Goal: Transaction & Acquisition: Purchase product/service

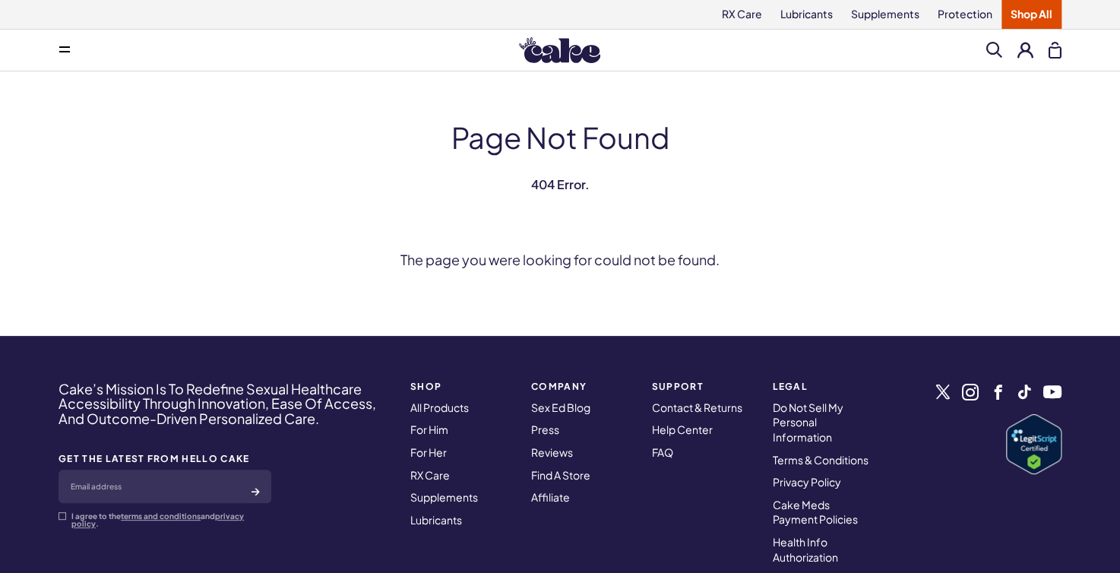
click at [543, 42] on img at bounding box center [559, 50] width 81 height 26
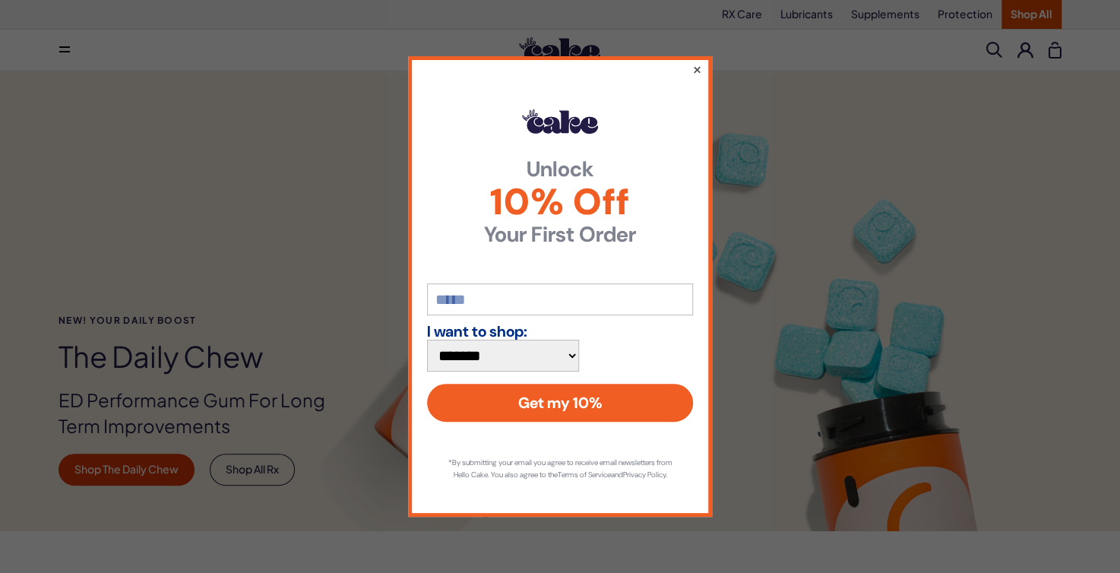
click at [696, 77] on button "×" at bounding box center [697, 69] width 10 height 18
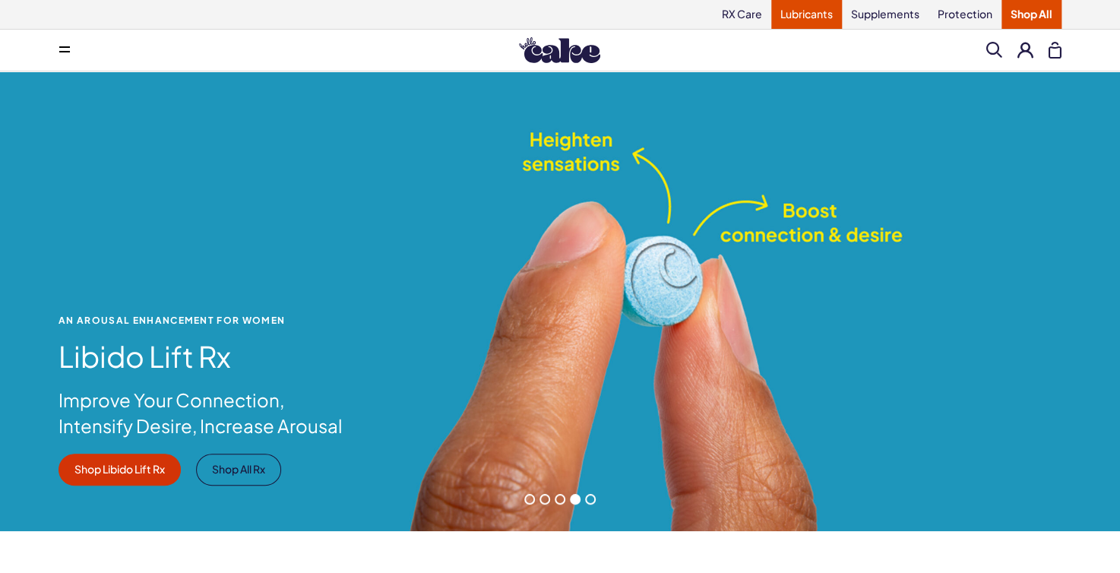
click at [801, 13] on link "Lubricants" at bounding box center [806, 14] width 71 height 29
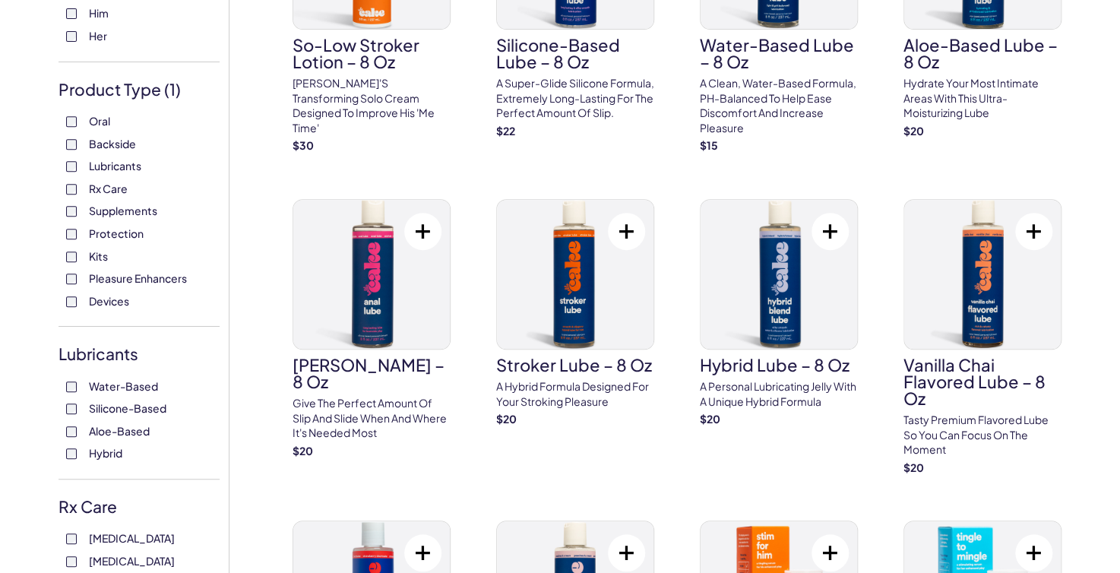
scroll to position [76, 0]
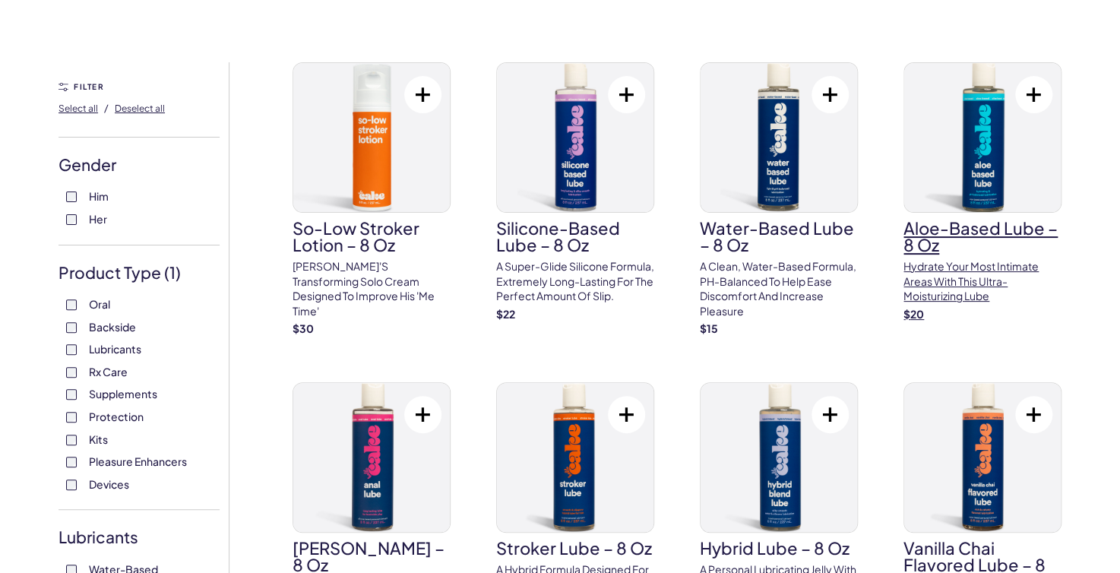
click at [1003, 232] on h3 "Aloe-Based Lube – 8 oz" at bounding box center [982, 236] width 158 height 33
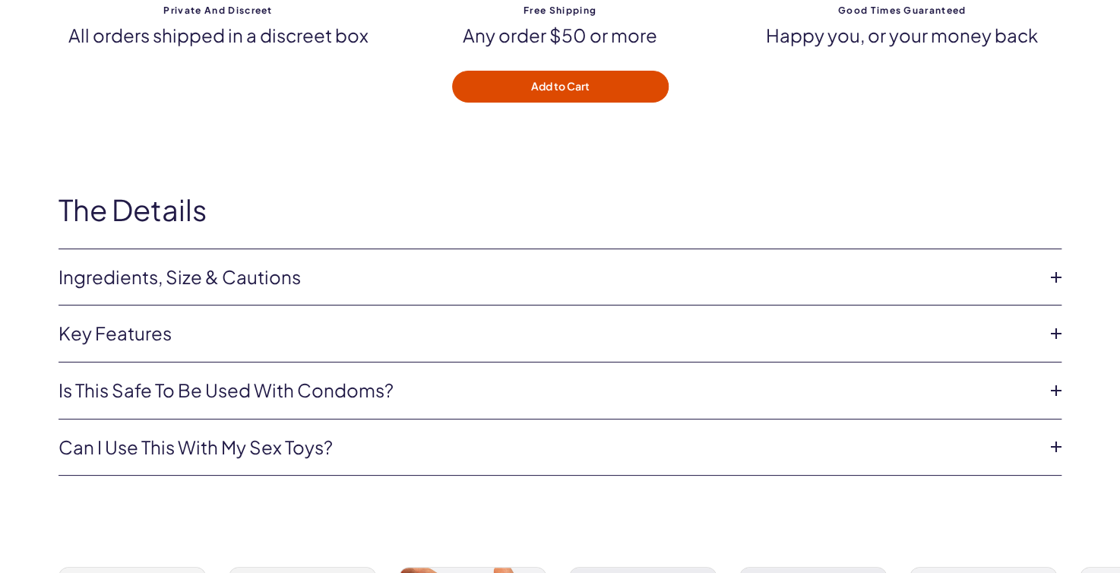
scroll to position [2735, 0]
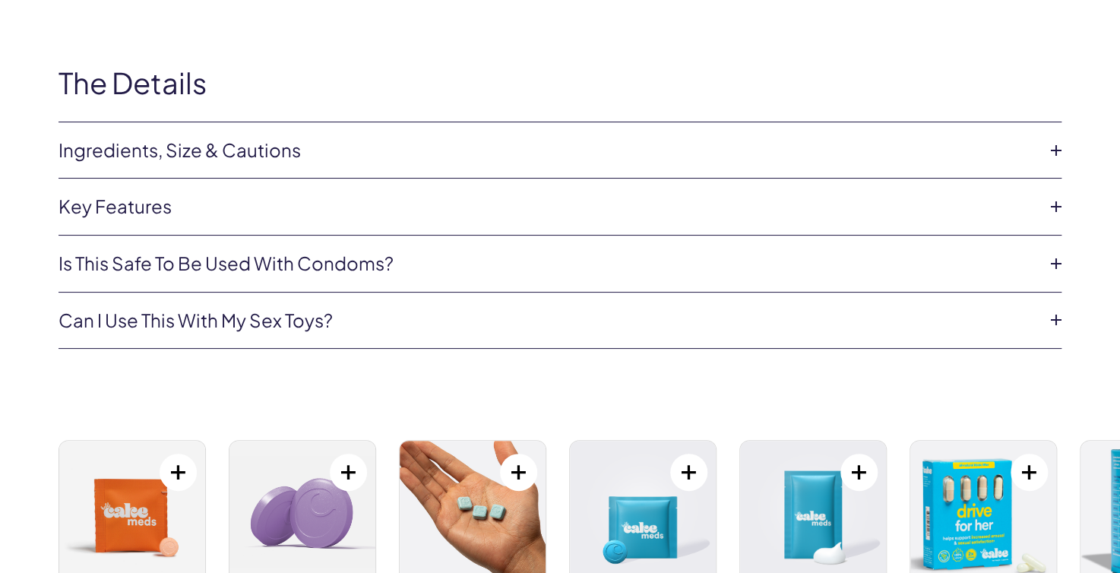
click at [1053, 201] on icon at bounding box center [1056, 206] width 23 height 23
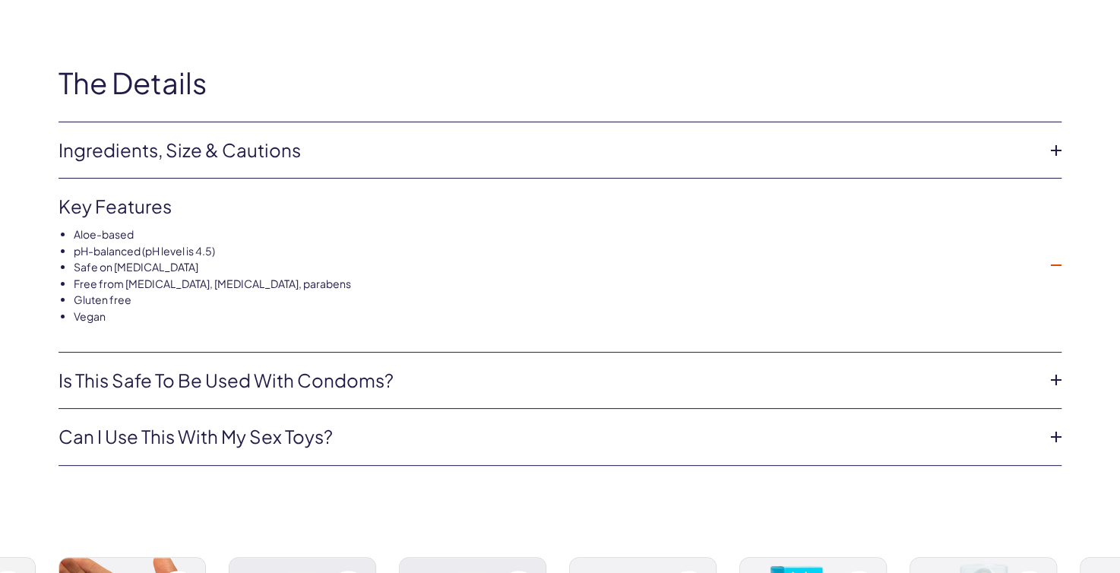
click at [1049, 144] on icon at bounding box center [1056, 150] width 23 height 23
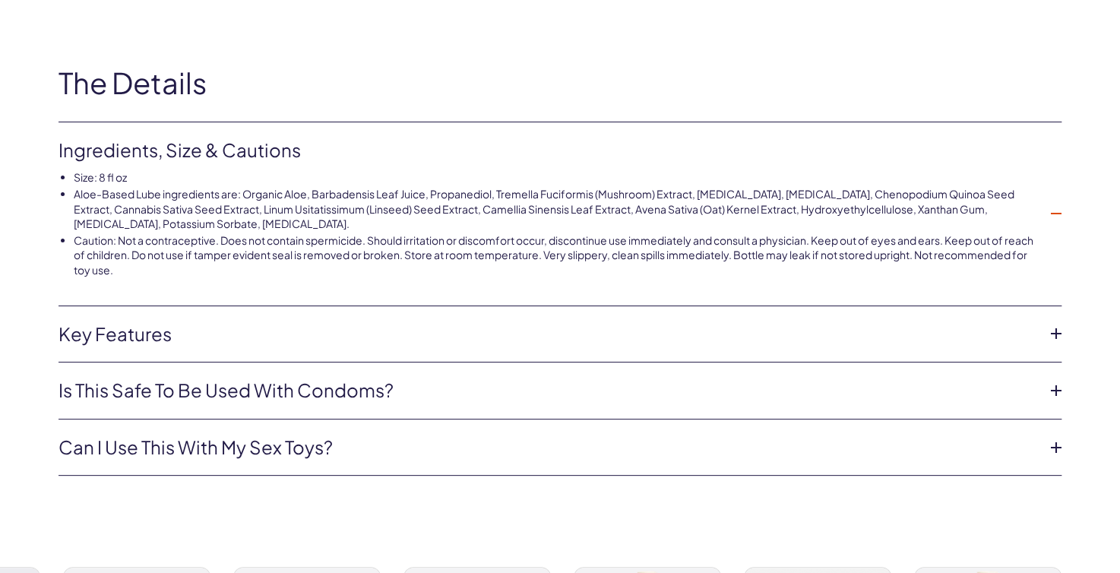
click at [1060, 207] on icon at bounding box center [1056, 213] width 23 height 23
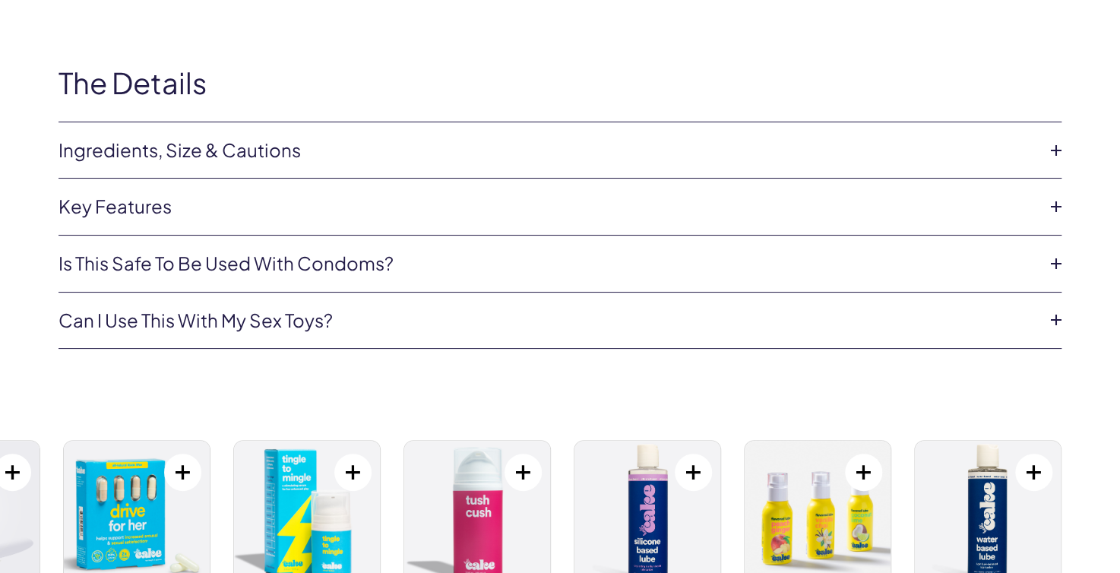
click at [1050, 256] on icon at bounding box center [1056, 263] width 23 height 23
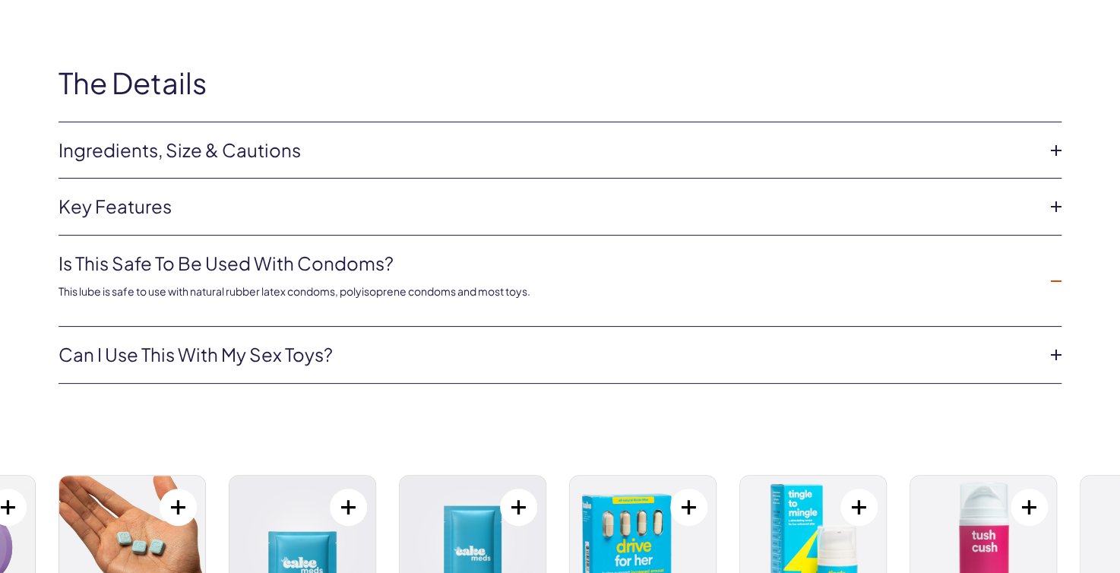
click at [1060, 277] on icon at bounding box center [1056, 281] width 23 height 23
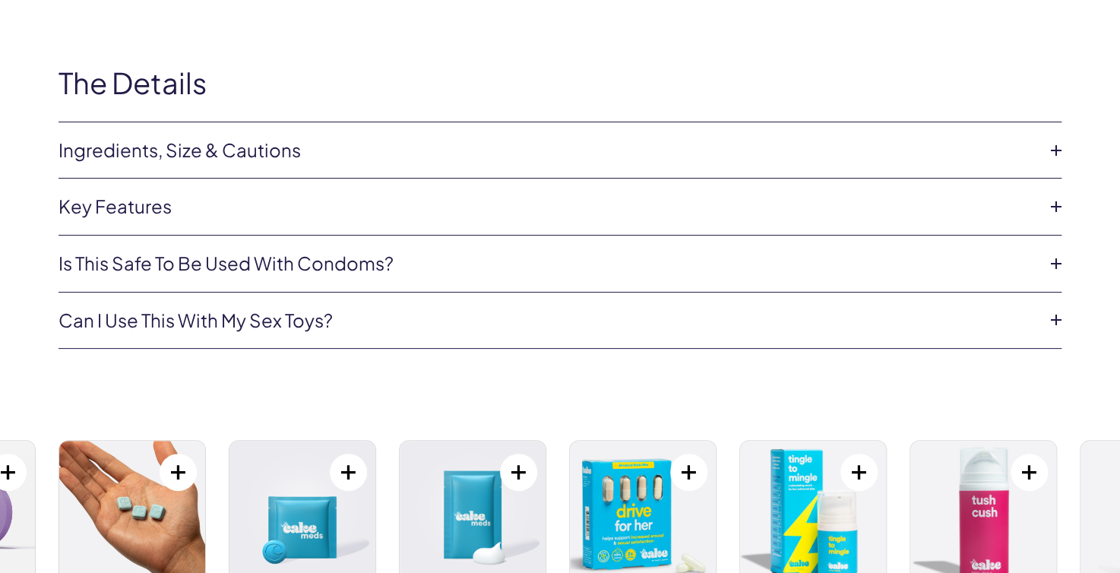
click at [1063, 315] on icon at bounding box center [1056, 319] width 23 height 23
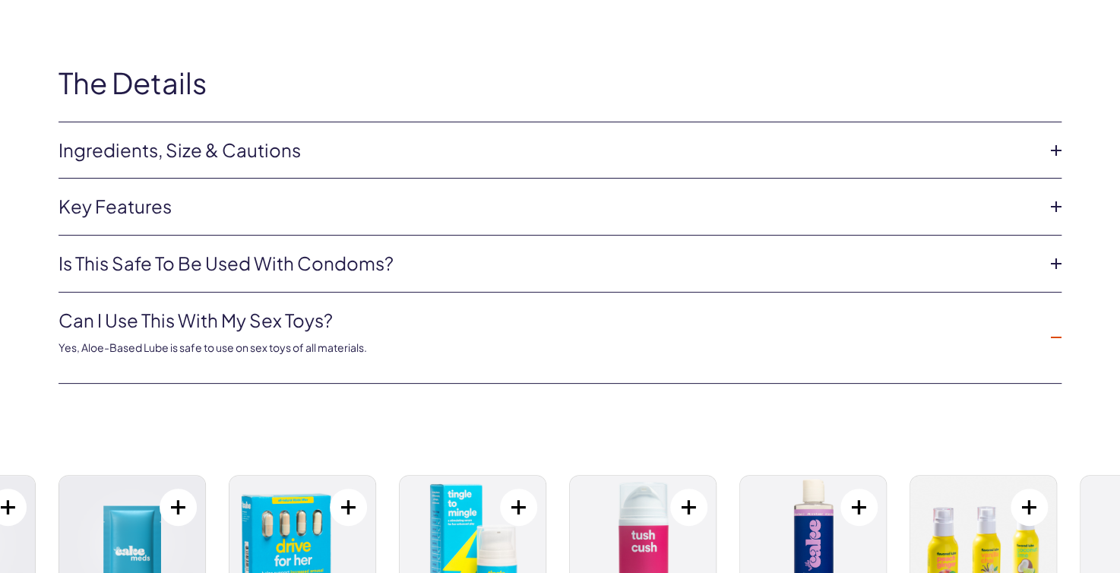
click at [1052, 333] on icon at bounding box center [1056, 337] width 23 height 23
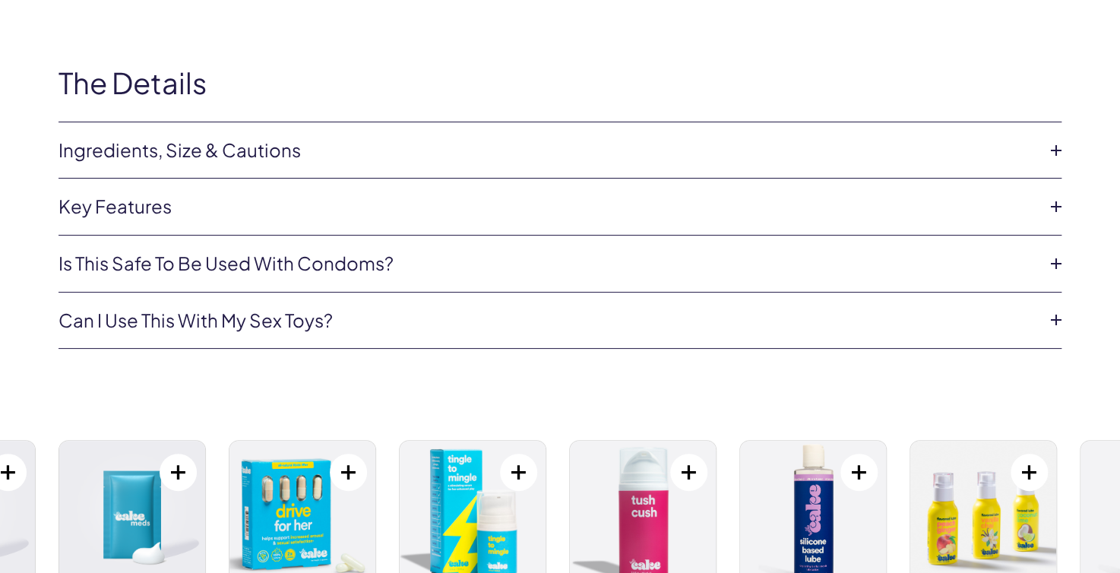
click at [1056, 270] on icon at bounding box center [1056, 263] width 23 height 23
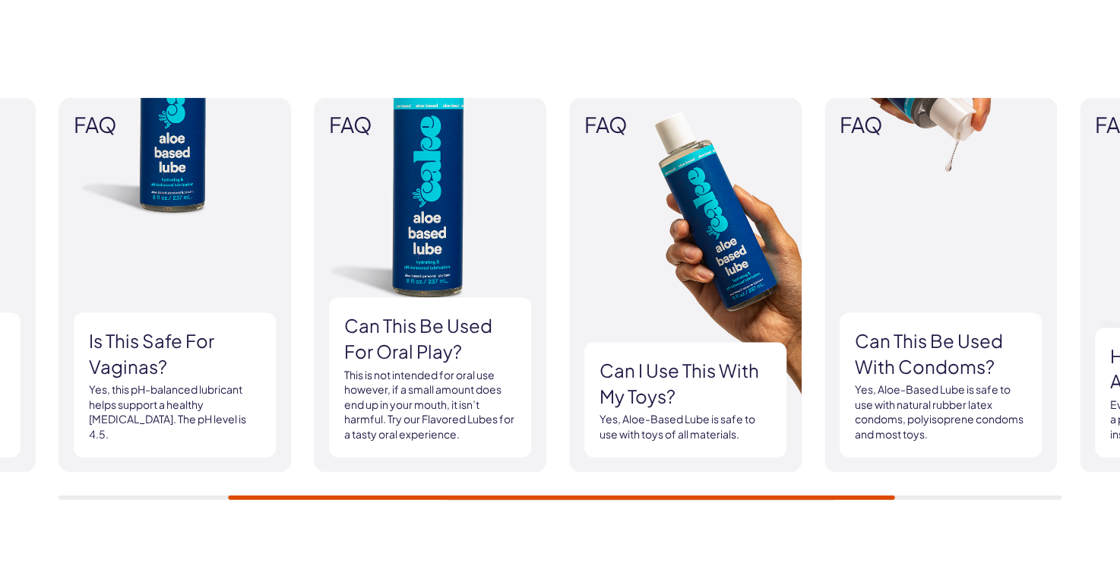
scroll to position [1367, 0]
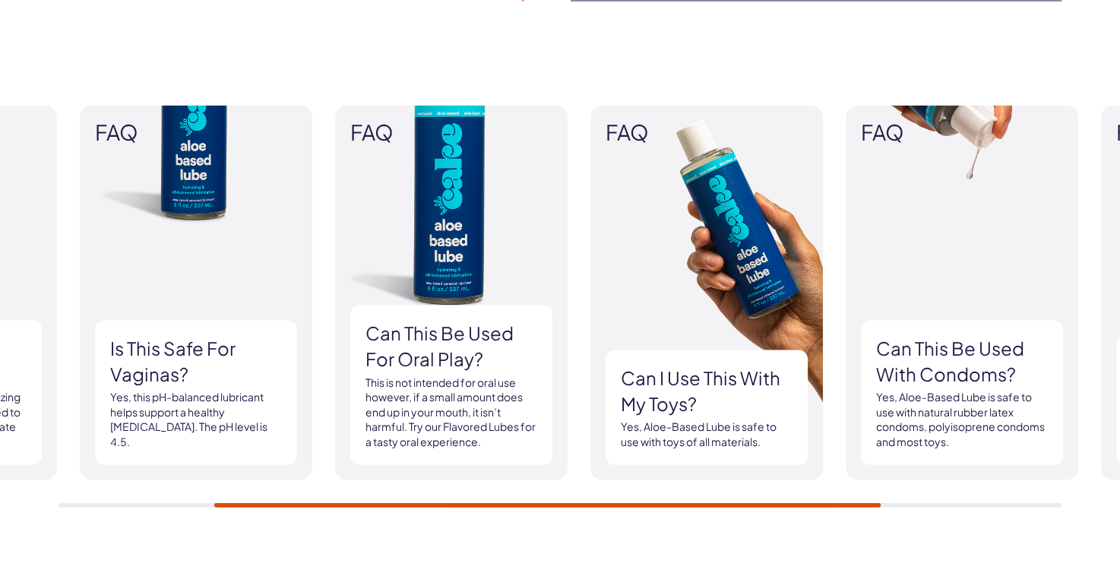
click at [889, 506] on div "FAQ What type of formula is this? Aloe-Based Lube is a moisturizing aloe-based …" at bounding box center [560, 305] width 1120 height 493
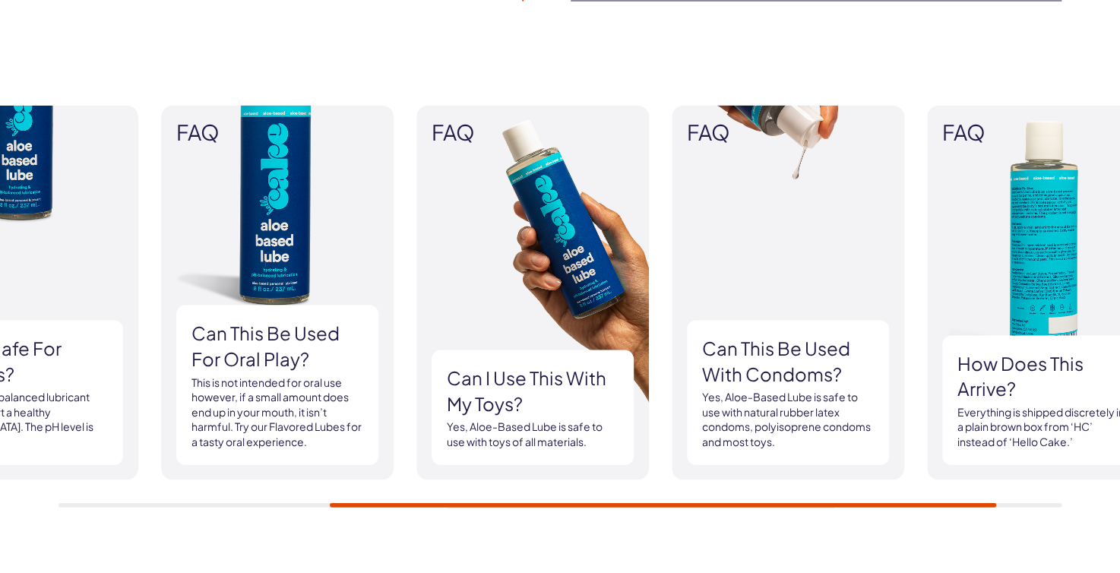
click at [774, 520] on div "FAQ What type of formula is this? Aloe-Based Lube is a moisturizing aloe-based …" at bounding box center [560, 305] width 1120 height 493
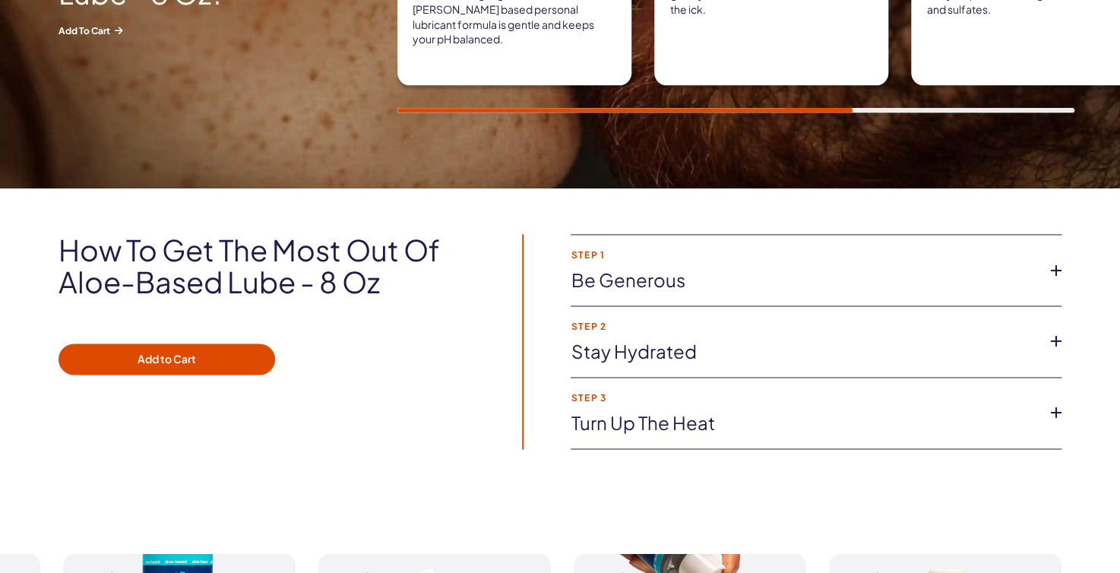
scroll to position [912, 0]
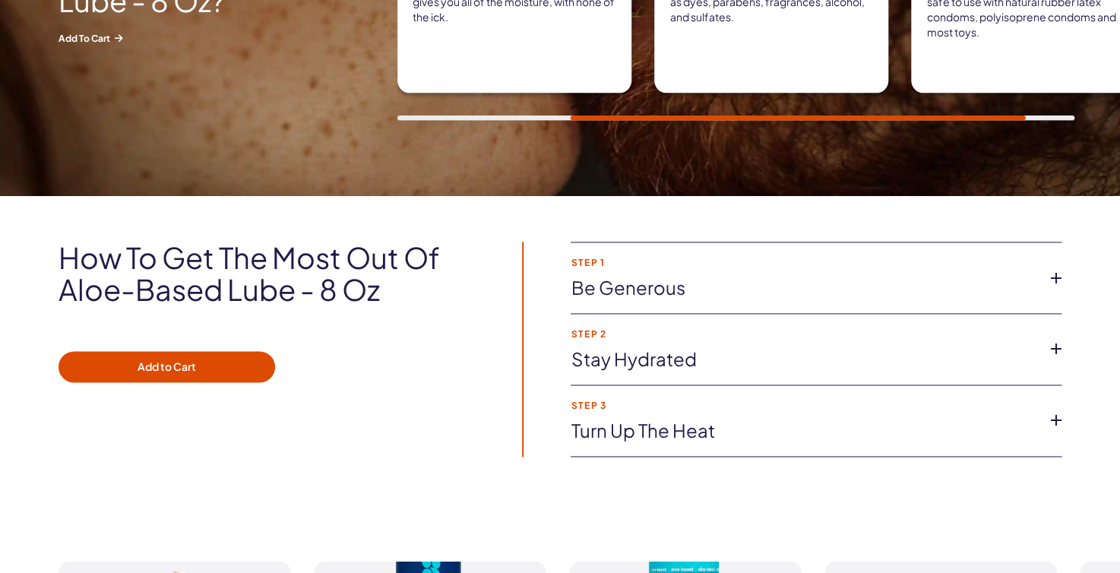
click at [1059, 274] on icon at bounding box center [1056, 278] width 23 height 23
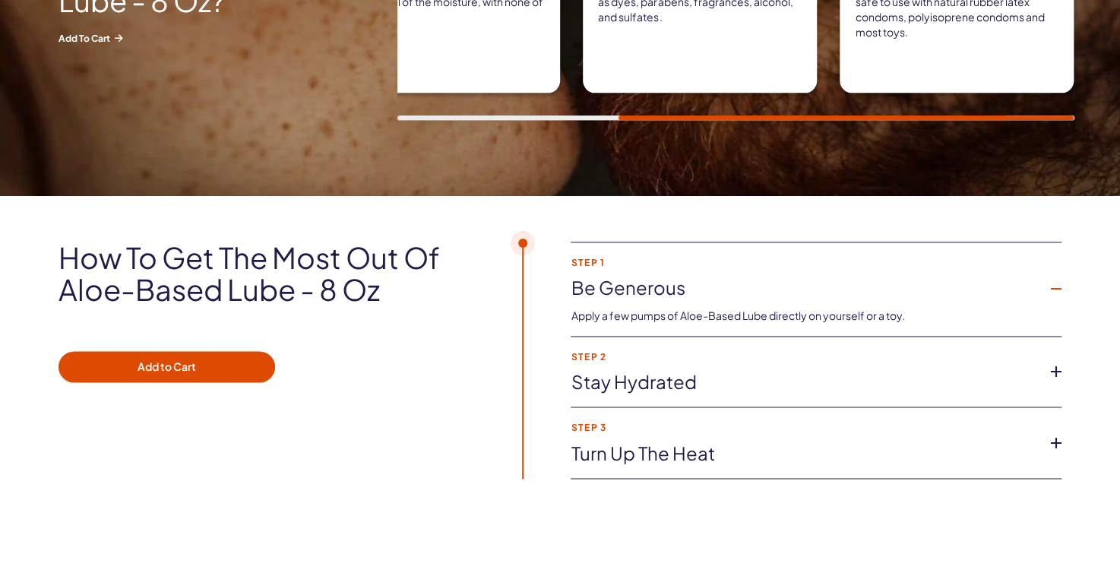
click at [1060, 274] on li "Step 1 Be generous Apply a few pumps of Aloe-Based Lube directly on yourself or…" at bounding box center [815, 288] width 491 height 93
click at [1057, 290] on icon at bounding box center [1056, 288] width 23 height 23
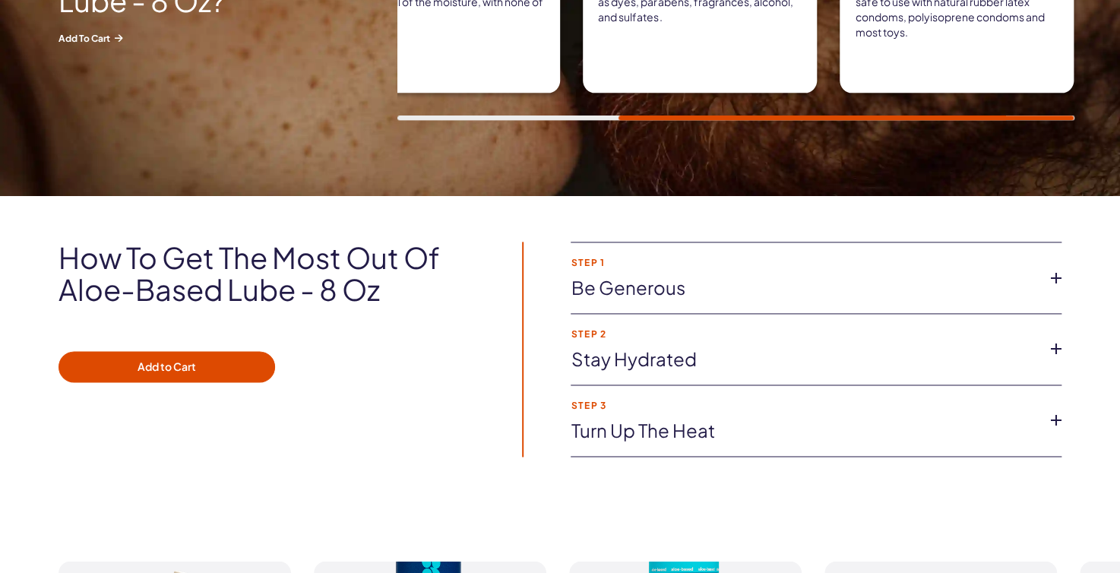
click at [1051, 345] on icon at bounding box center [1056, 348] width 23 height 23
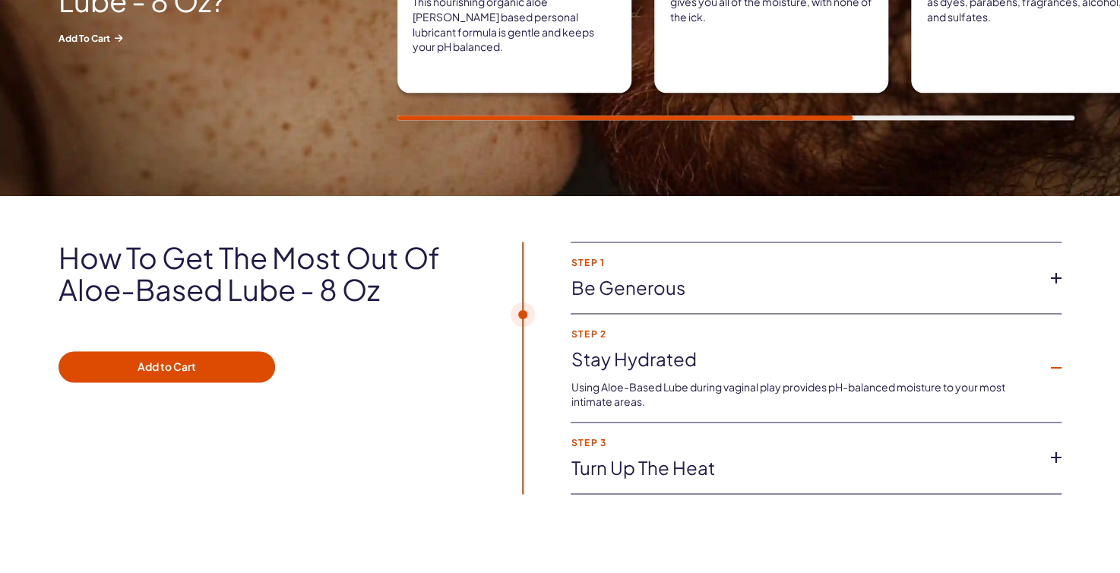
click at [1065, 363] on icon at bounding box center [1056, 367] width 23 height 23
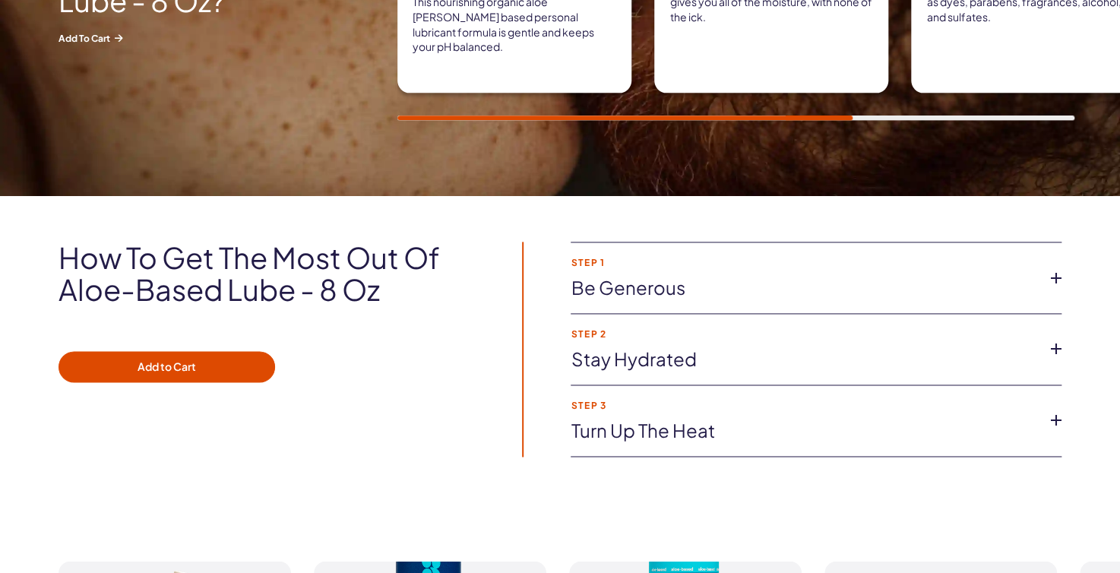
click at [1060, 419] on icon at bounding box center [1056, 420] width 23 height 23
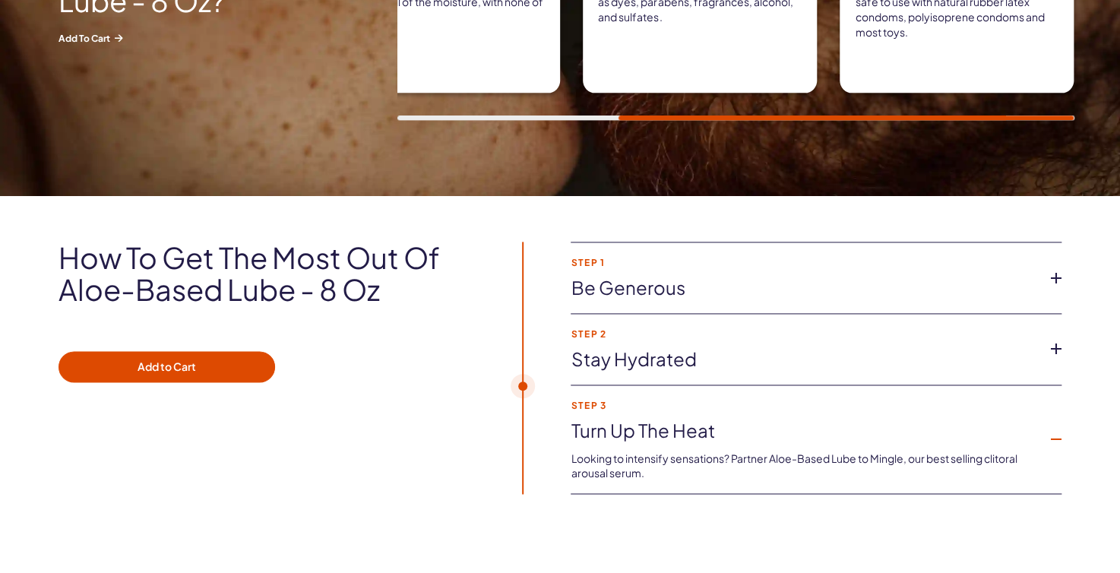
click at [1055, 441] on icon at bounding box center [1056, 439] width 23 height 23
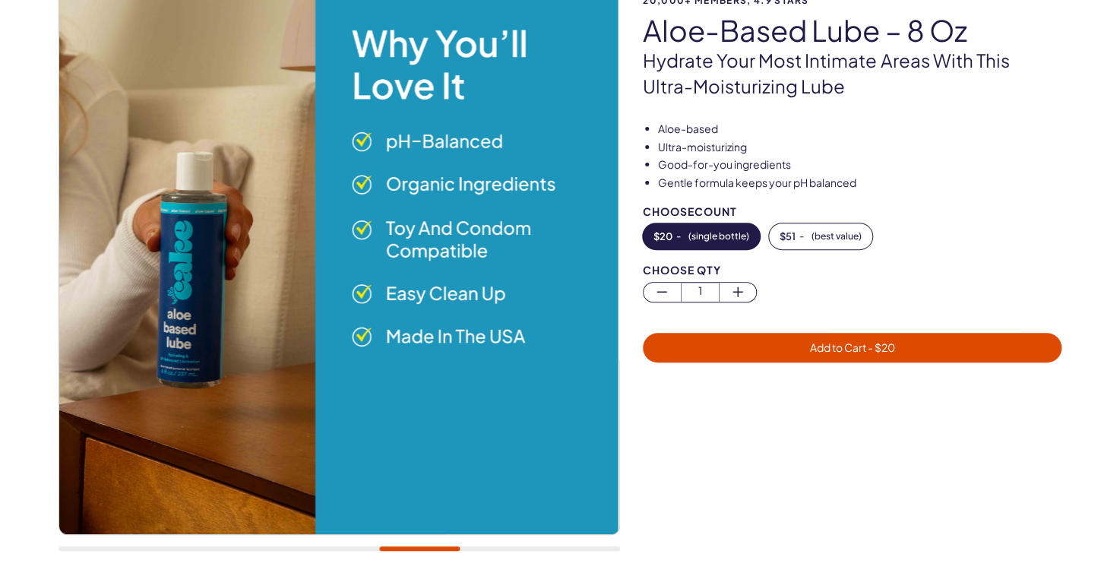
scroll to position [152, 0]
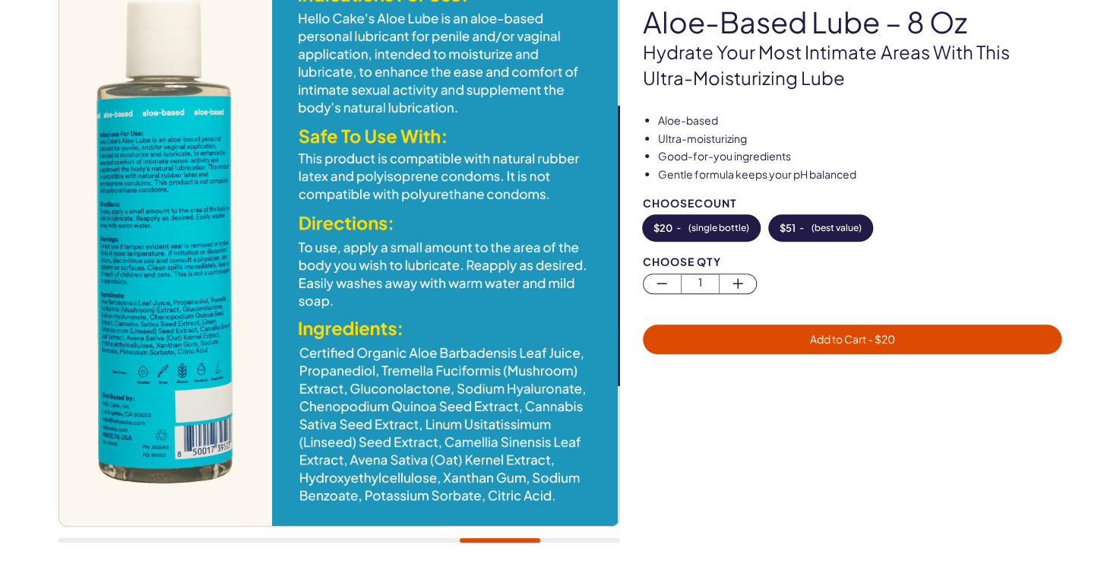
click at [812, 234] on button "$ 51 - ( best value )" at bounding box center [820, 228] width 103 height 26
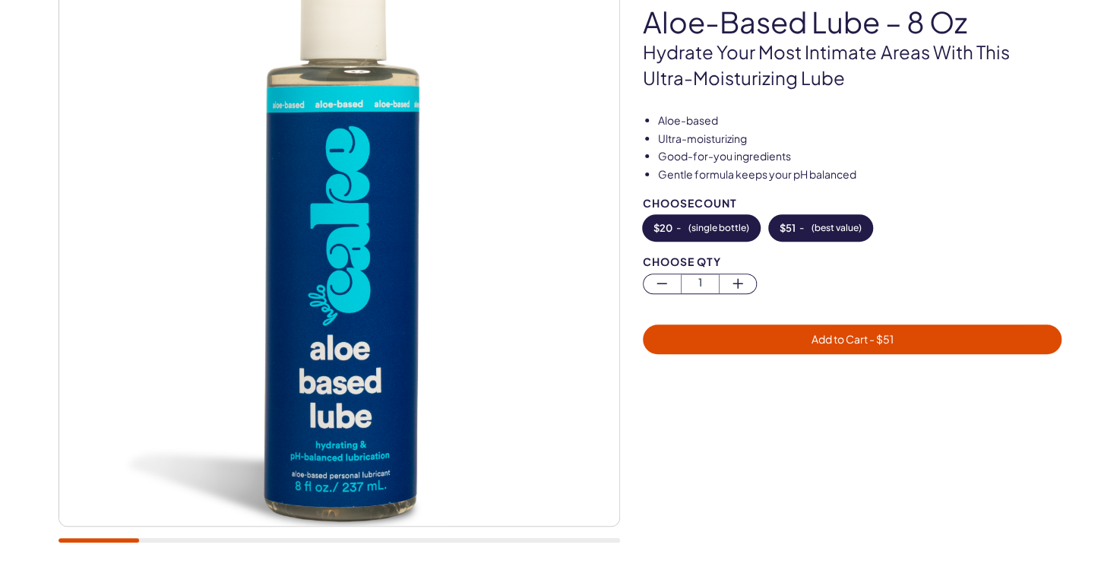
click at [727, 237] on button "$ 20 - ( single bottle )" at bounding box center [701, 228] width 117 height 26
click at [915, 343] on span "Add to Cart - $ 20" at bounding box center [852, 338] width 400 height 17
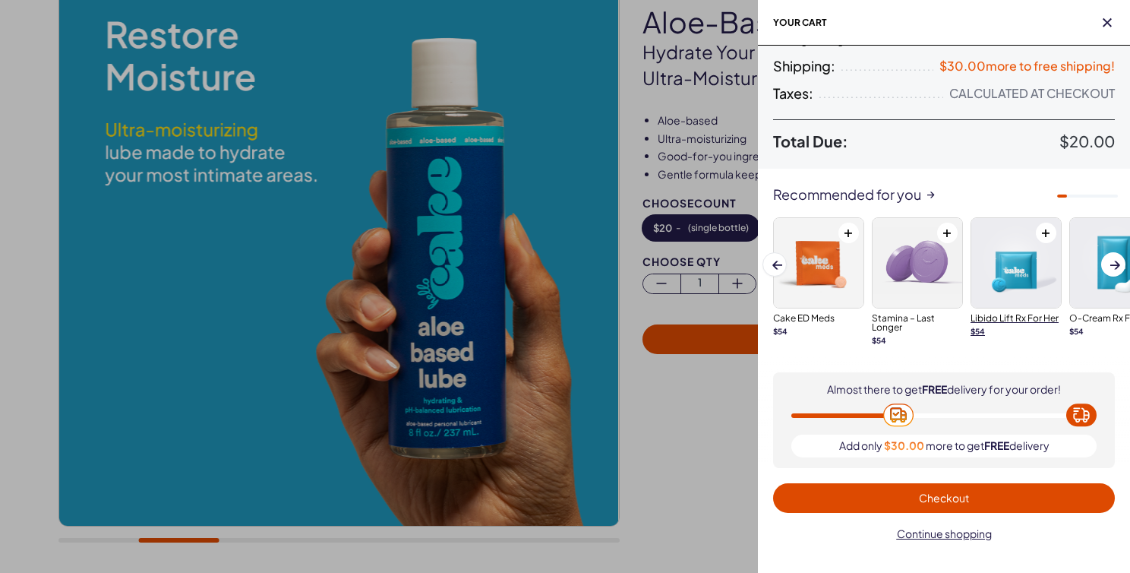
scroll to position [163, 0]
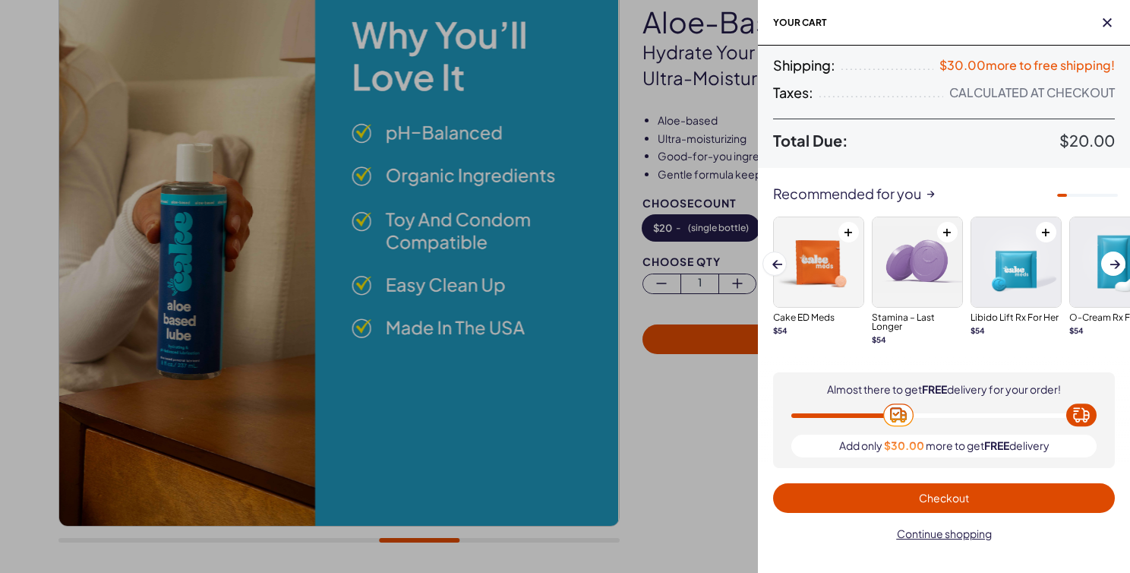
click at [958, 498] on span "Checkout" at bounding box center [944, 498] width 50 height 14
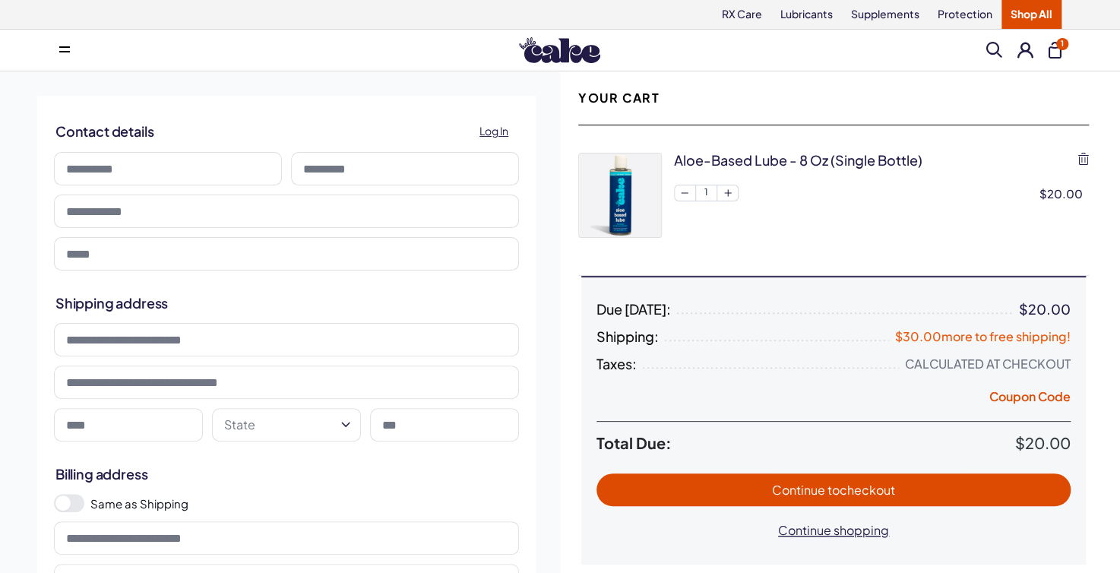
click at [185, 166] on input at bounding box center [168, 168] width 228 height 33
click at [198, 171] on input at bounding box center [168, 168] width 228 height 33
click at [1027, 49] on button at bounding box center [1025, 50] width 16 height 16
click at [215, 169] on input at bounding box center [168, 168] width 228 height 33
type input "******"
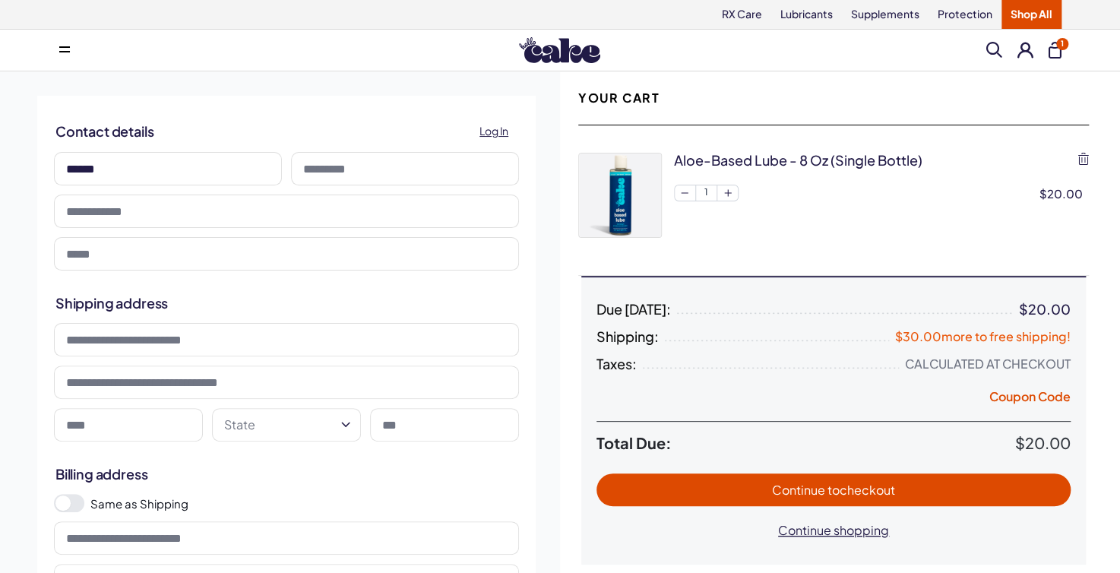
type input "*******"
type input "**********"
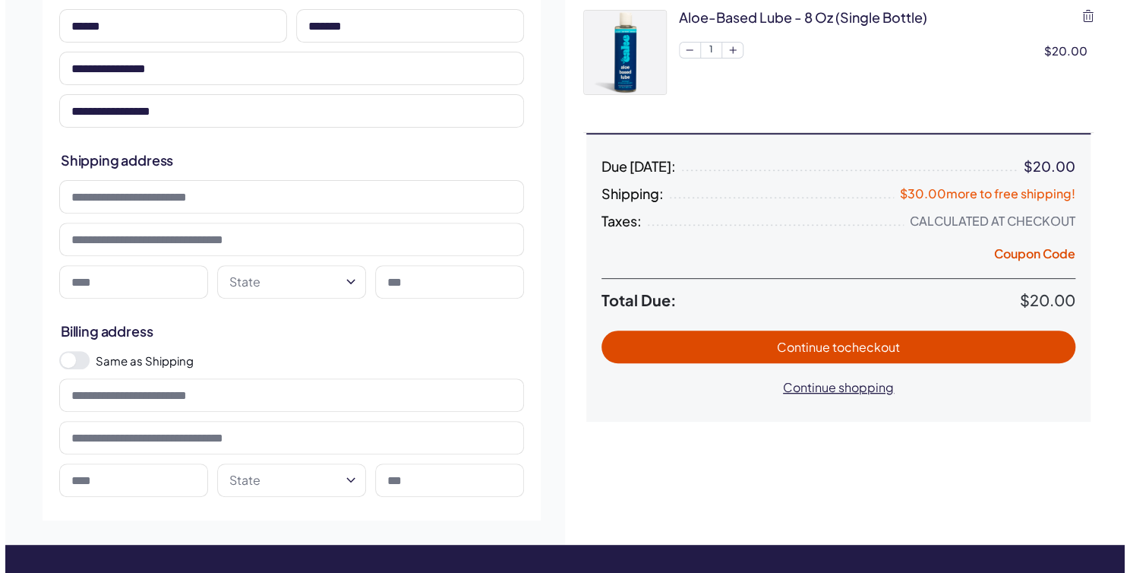
scroll to position [152, 0]
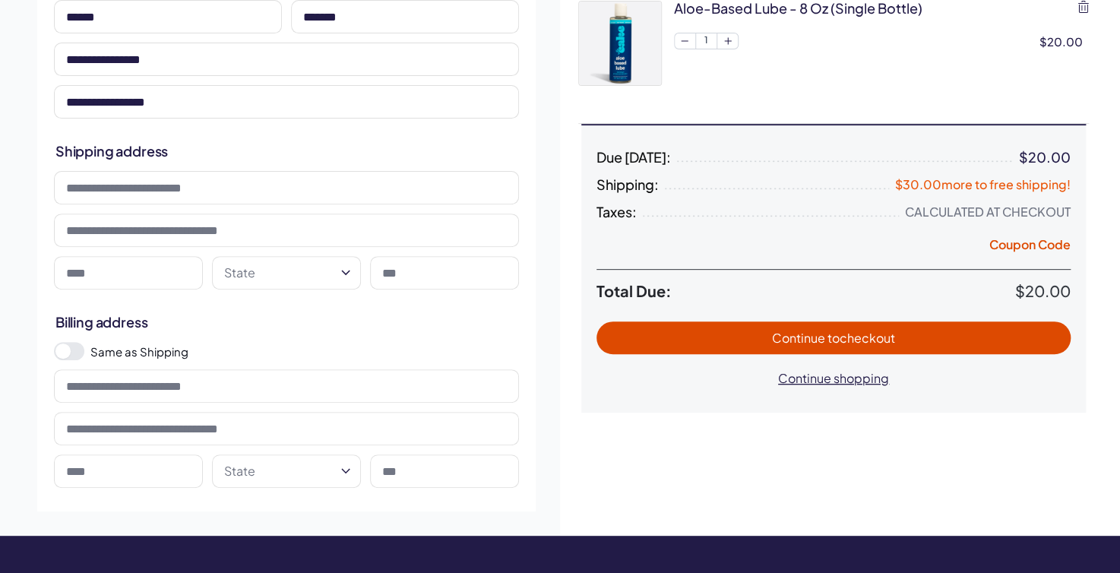
click at [246, 190] on input at bounding box center [286, 187] width 465 height 33
type input "**********"
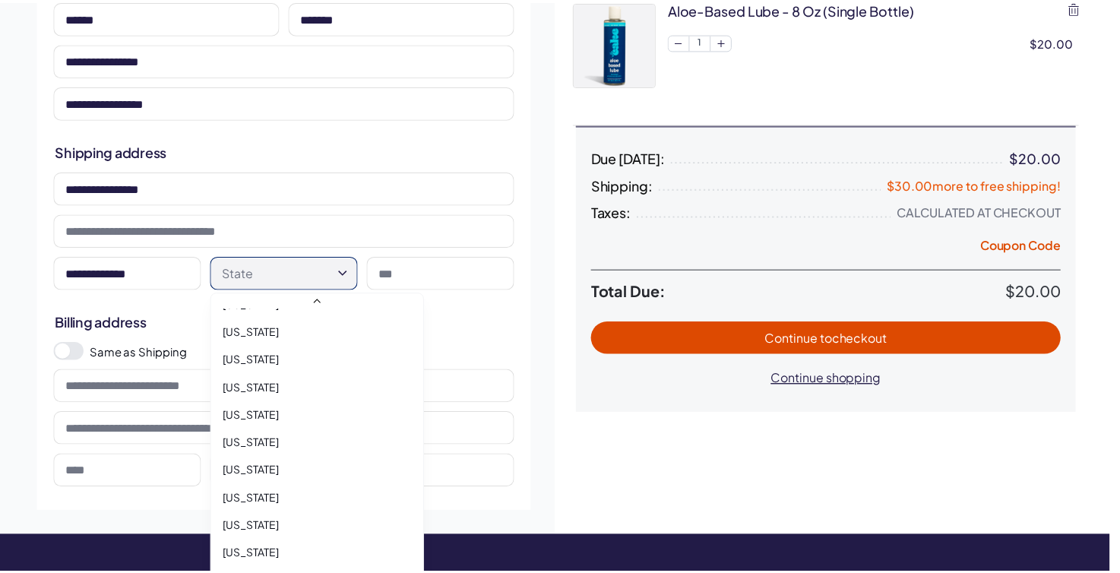
scroll to position [942, 0]
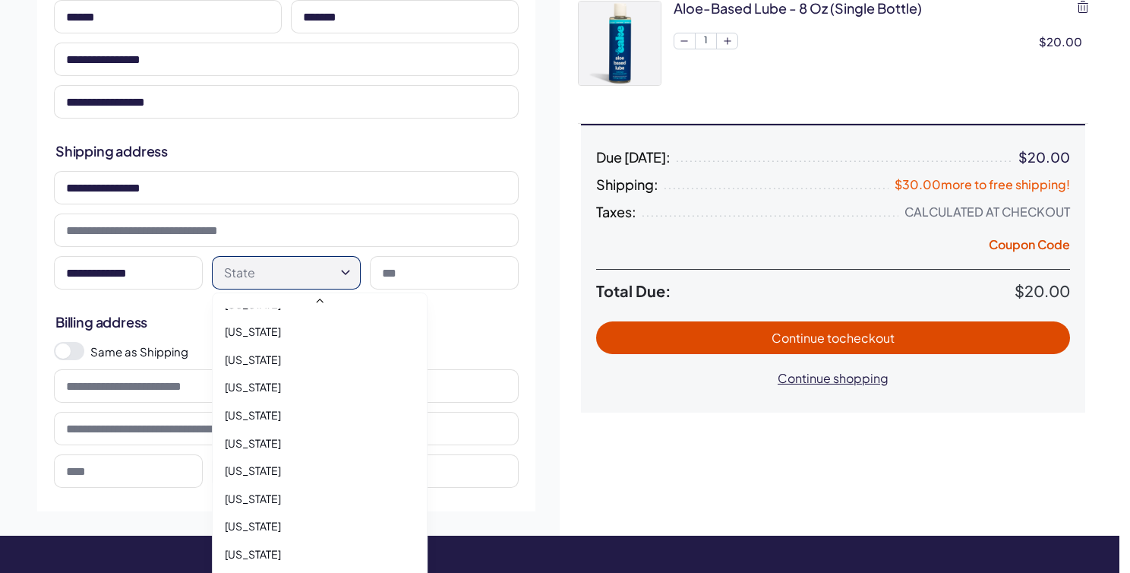
select select "**"
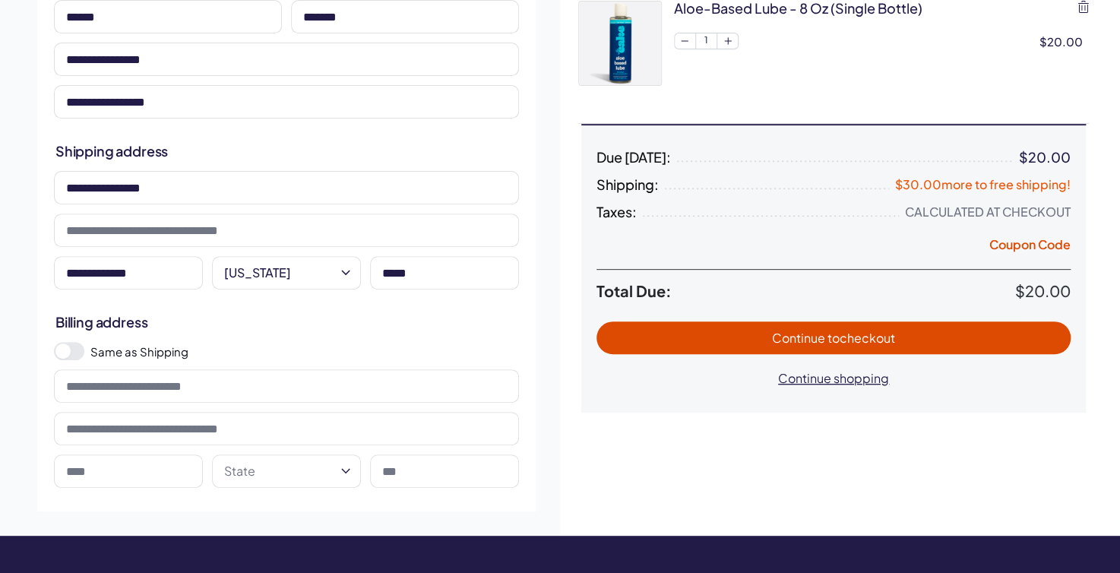
type input "*****"
click at [68, 349] on span at bounding box center [62, 350] width 15 height 15
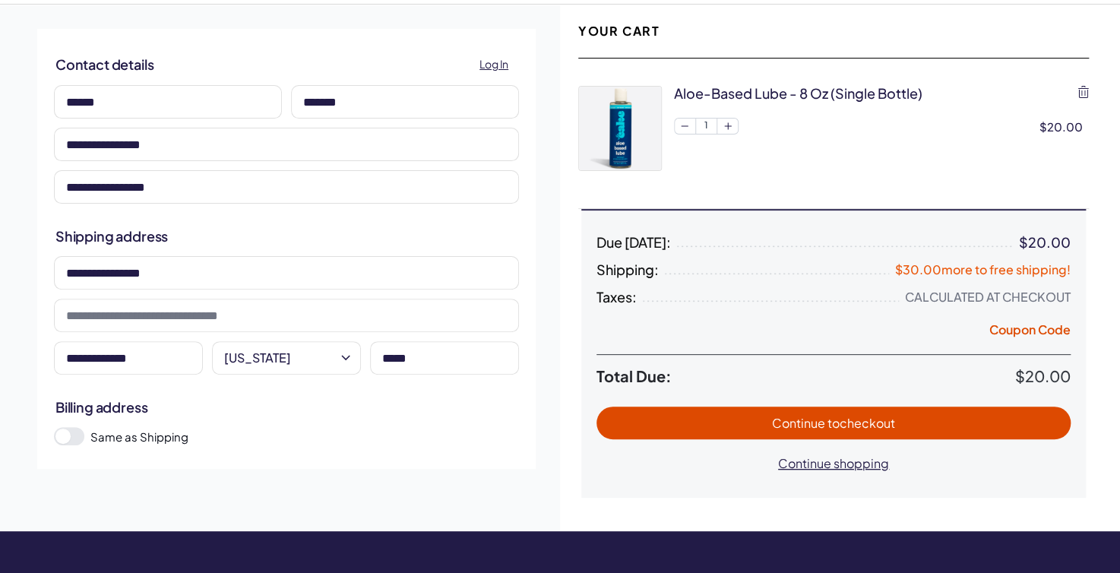
scroll to position [76, 0]
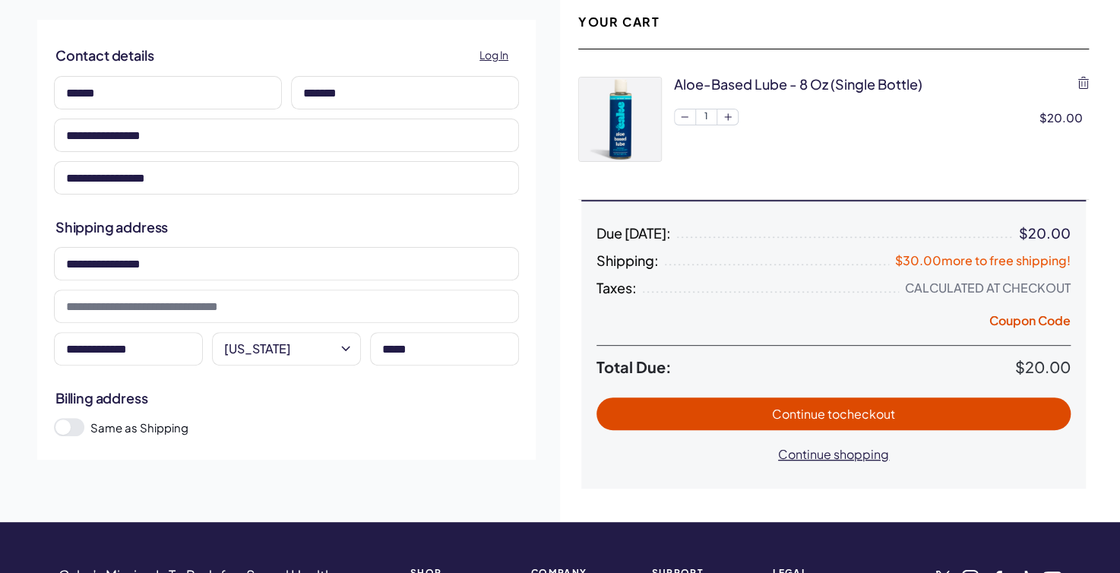
click at [874, 414] on span "to checkout" at bounding box center [861, 414] width 68 height 16
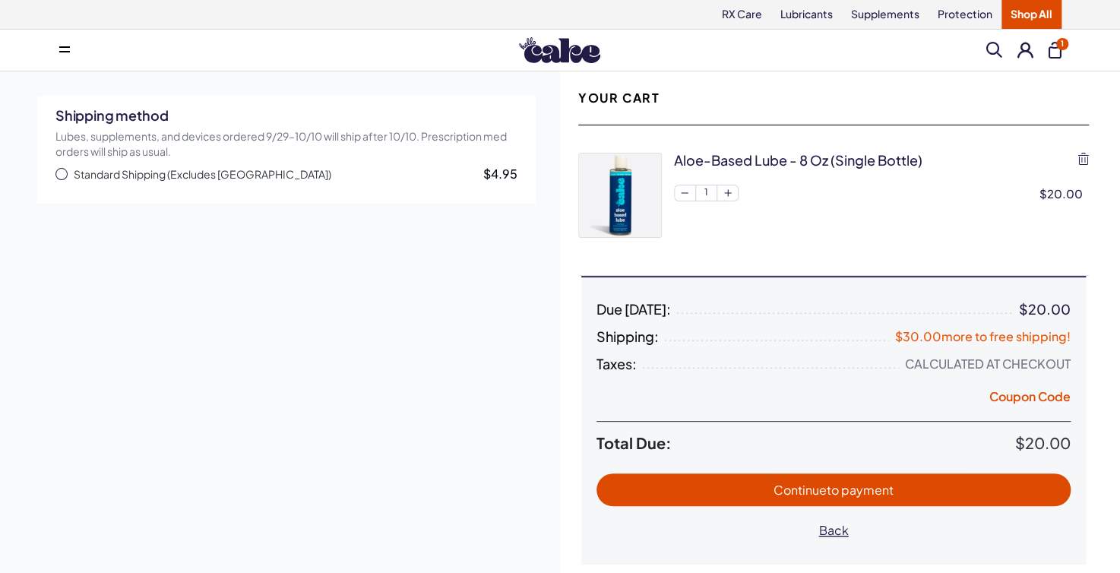
click at [60, 176] on span "button" at bounding box center [61, 174] width 12 height 12
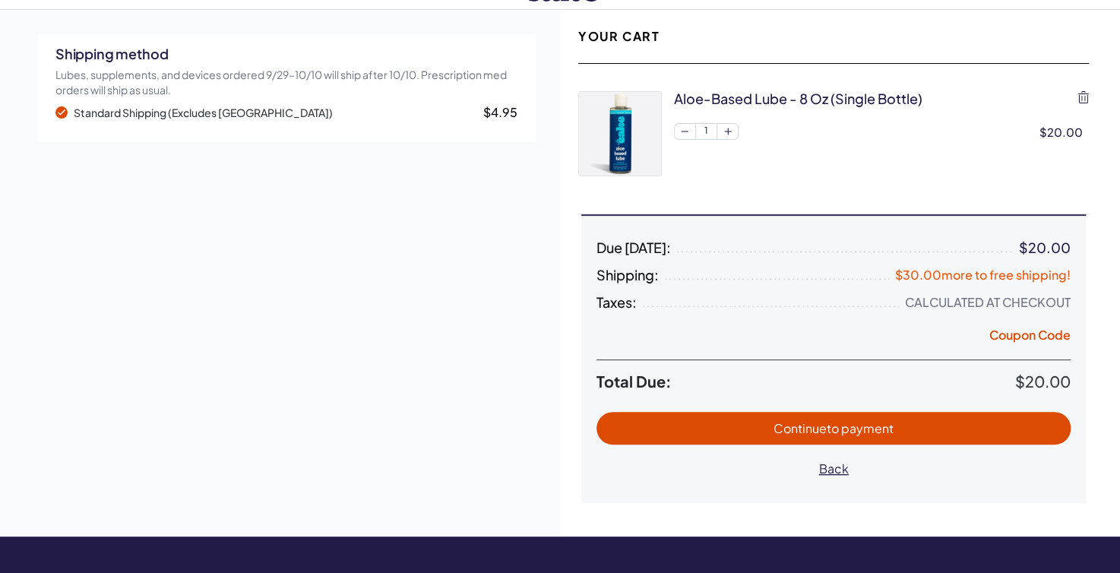
scroll to position [76, 0]
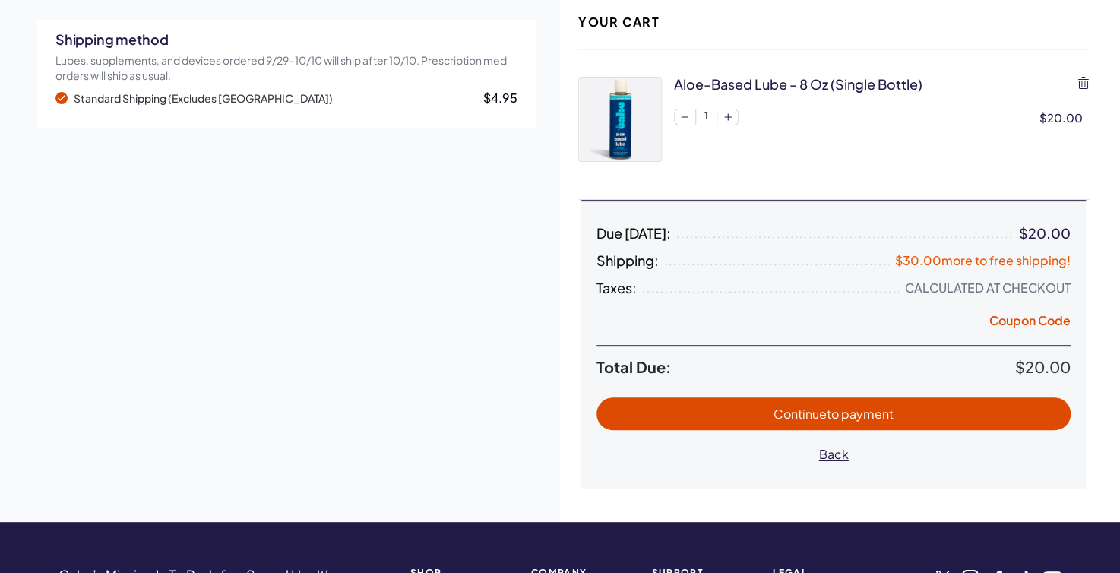
click at [850, 421] on button "Continue to payment" at bounding box center [833, 413] width 474 height 33
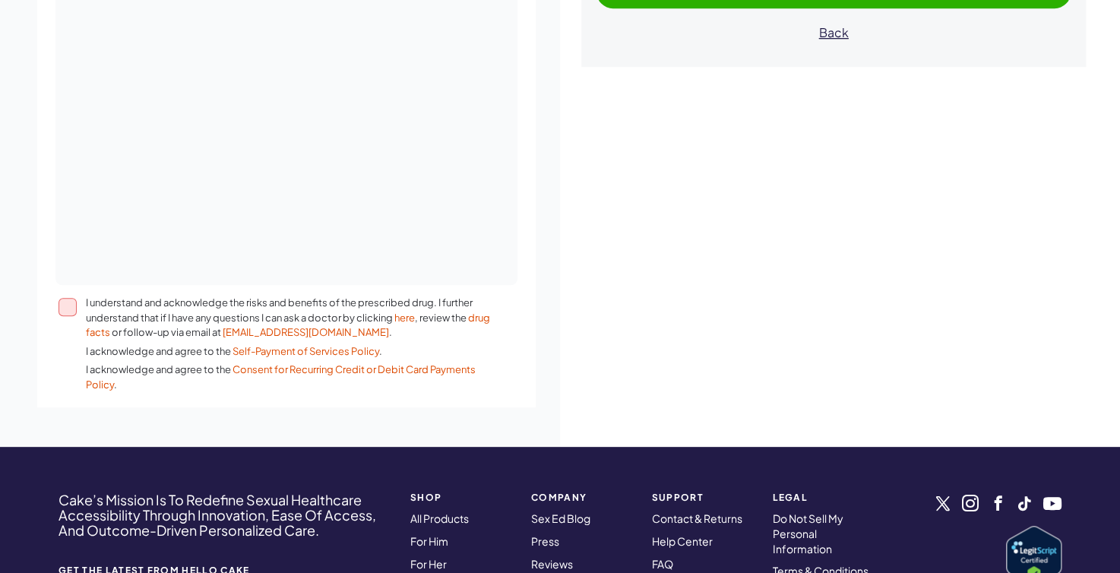
scroll to position [491, 0]
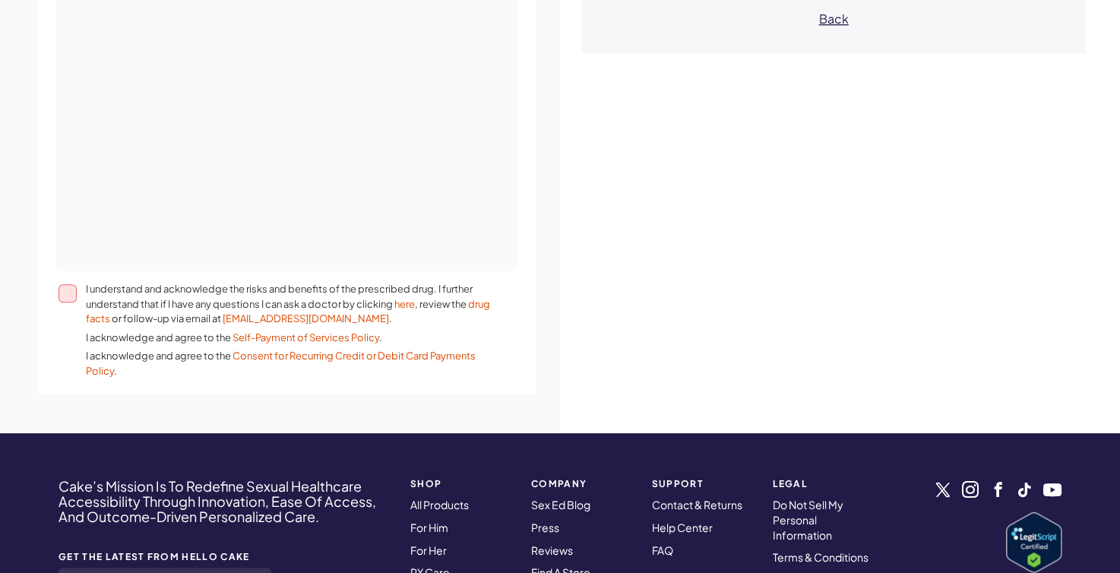
click at [66, 296] on button "I understand and acknowledge the risks and benefits of the prescribed drug. I f…" at bounding box center [67, 293] width 18 height 18
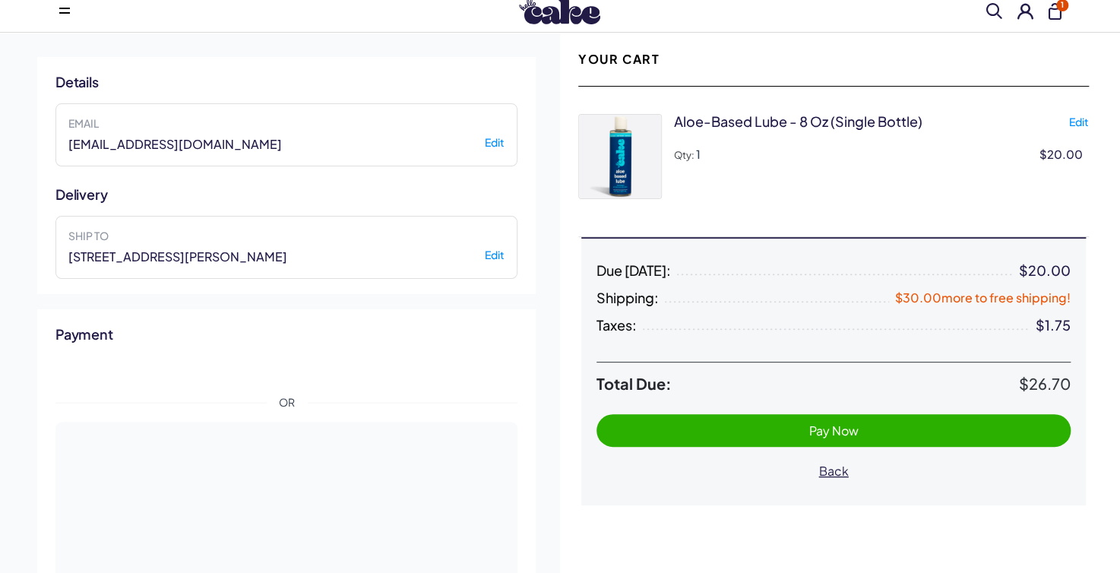
scroll to position [0, 0]
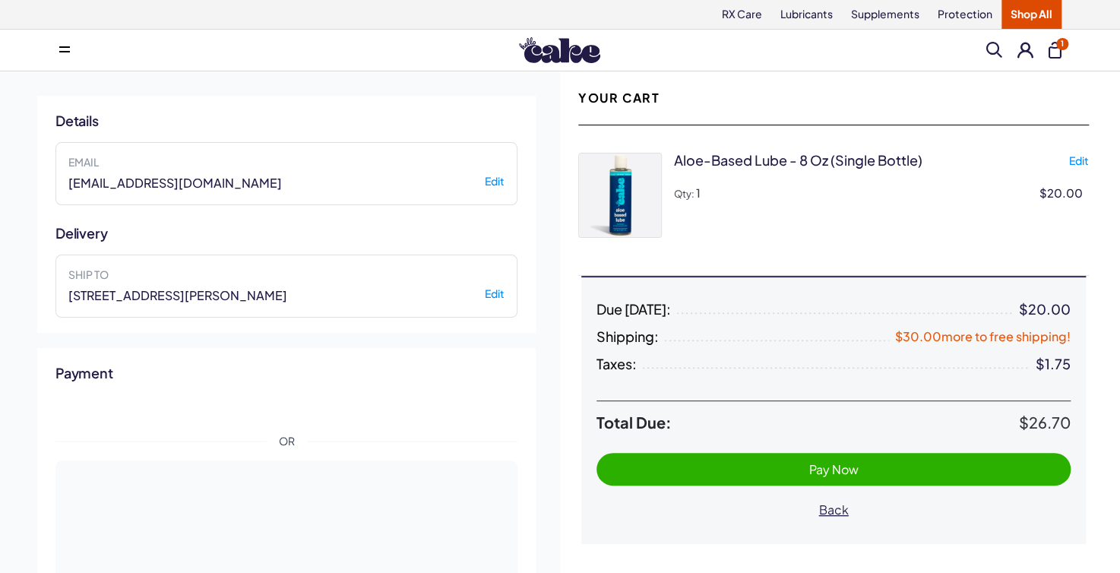
click at [818, 468] on span "Pay Now" at bounding box center [833, 469] width 49 height 16
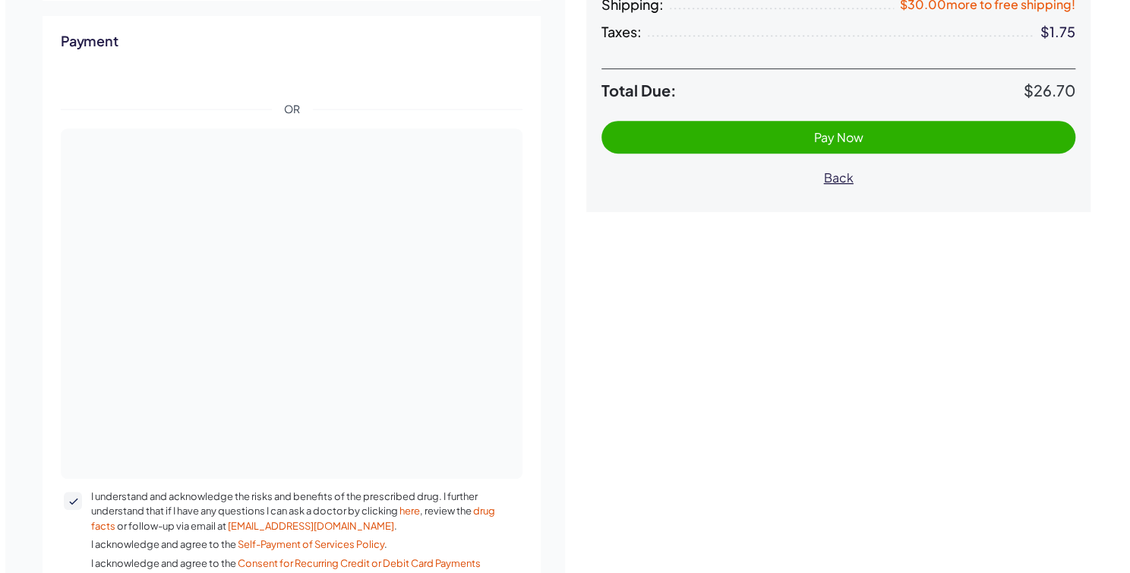
scroll to position [334, 0]
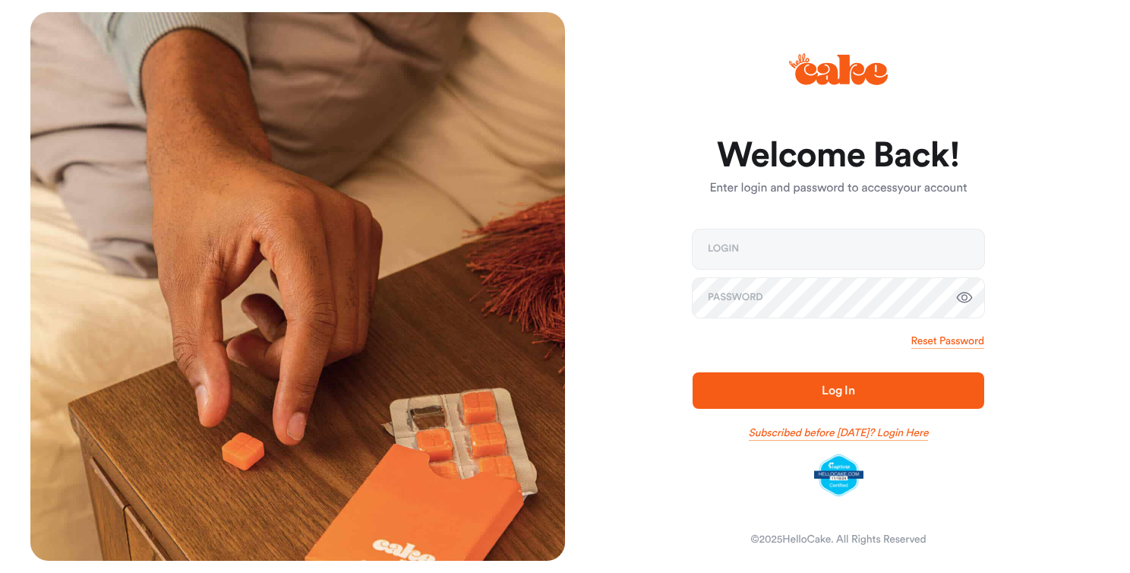
click at [903, 435] on link "Subscribed before [DATE]? Login Here" at bounding box center [839, 432] width 180 height 15
drag, startPoint x: 586, startPoint y: 239, endPoint x: 574, endPoint y: 240, distance: 12.9
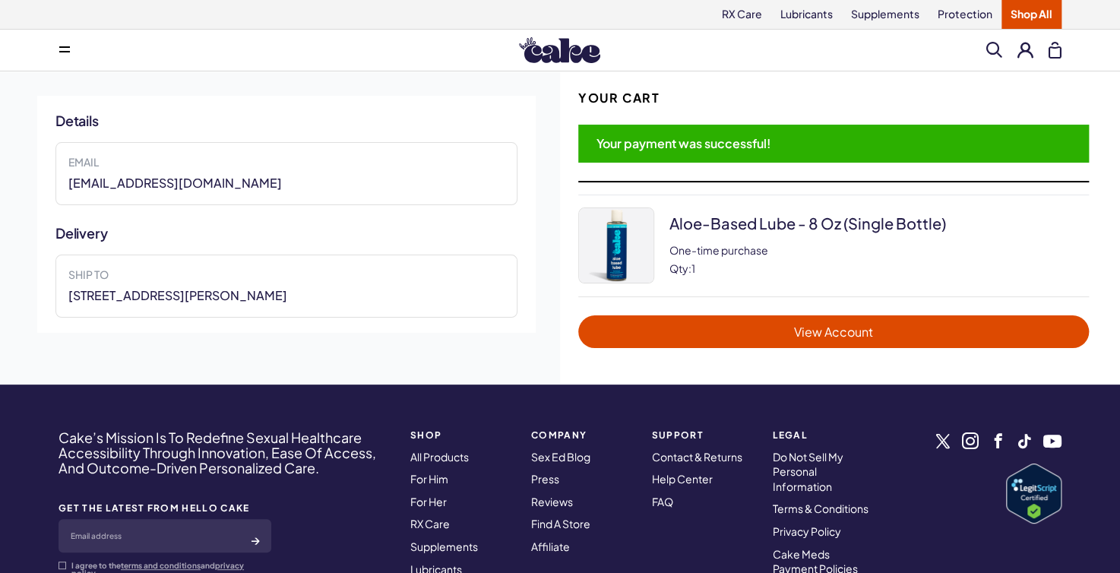
click at [823, 328] on span "View Account" at bounding box center [833, 331] width 480 height 17
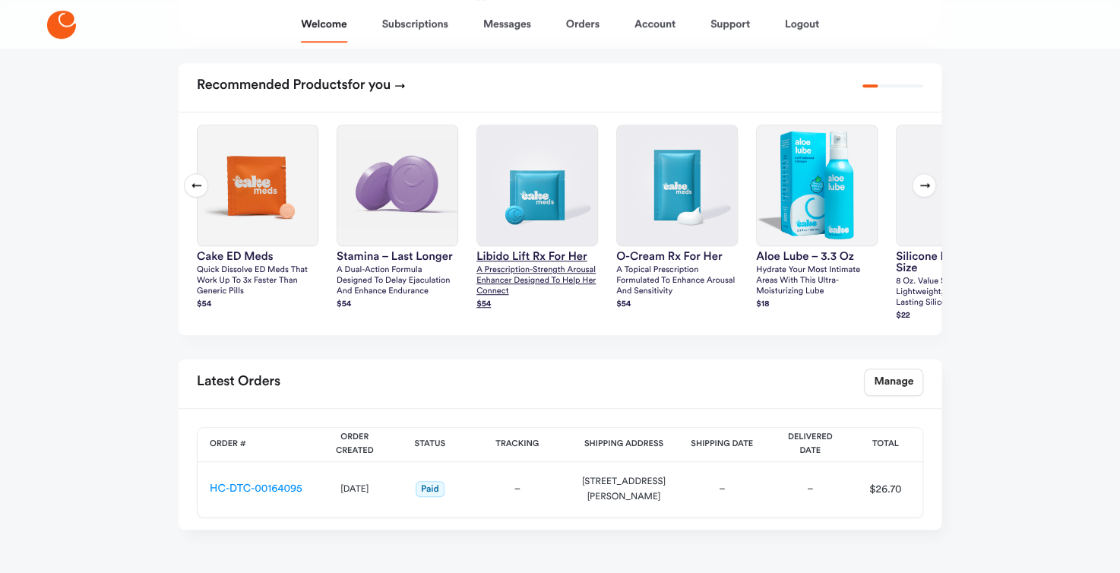
scroll to position [380, 0]
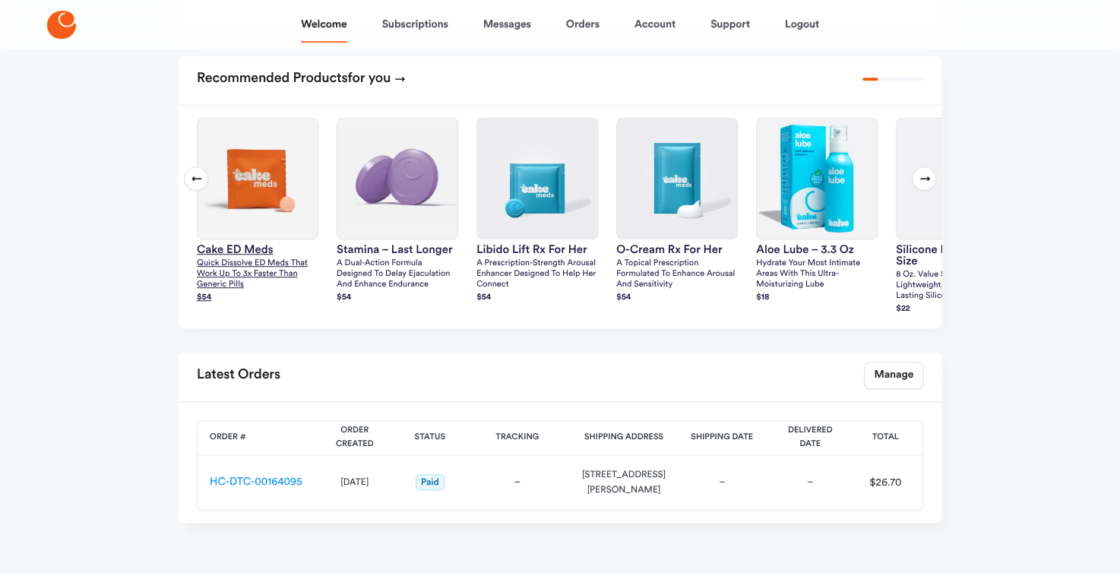
click at [215, 272] on p "Quick dissolve ED Meds that work up to 3x faster than generic pills" at bounding box center [258, 274] width 122 height 32
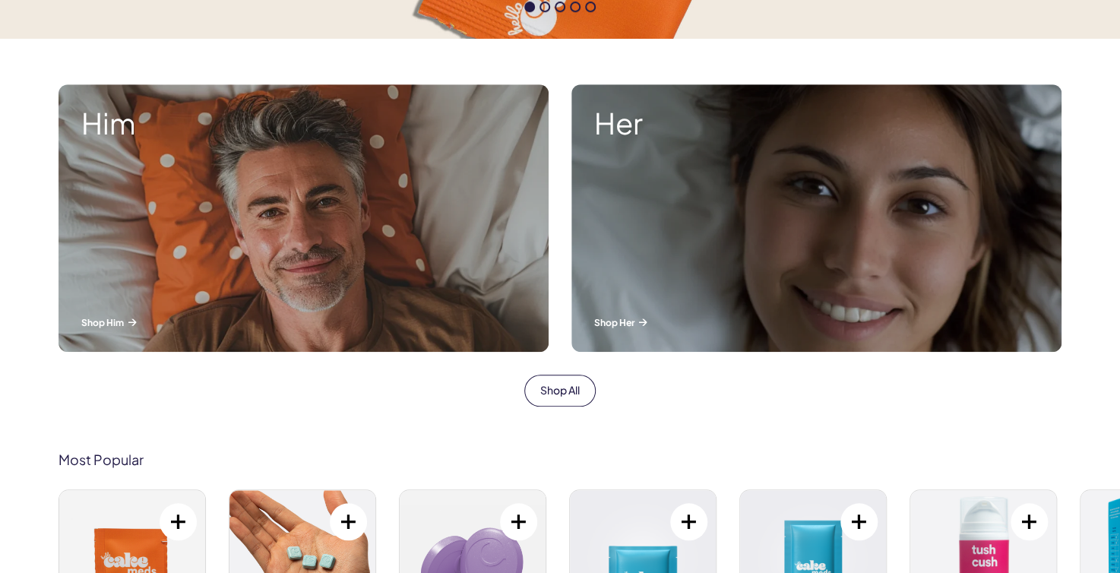
scroll to position [304, 0]
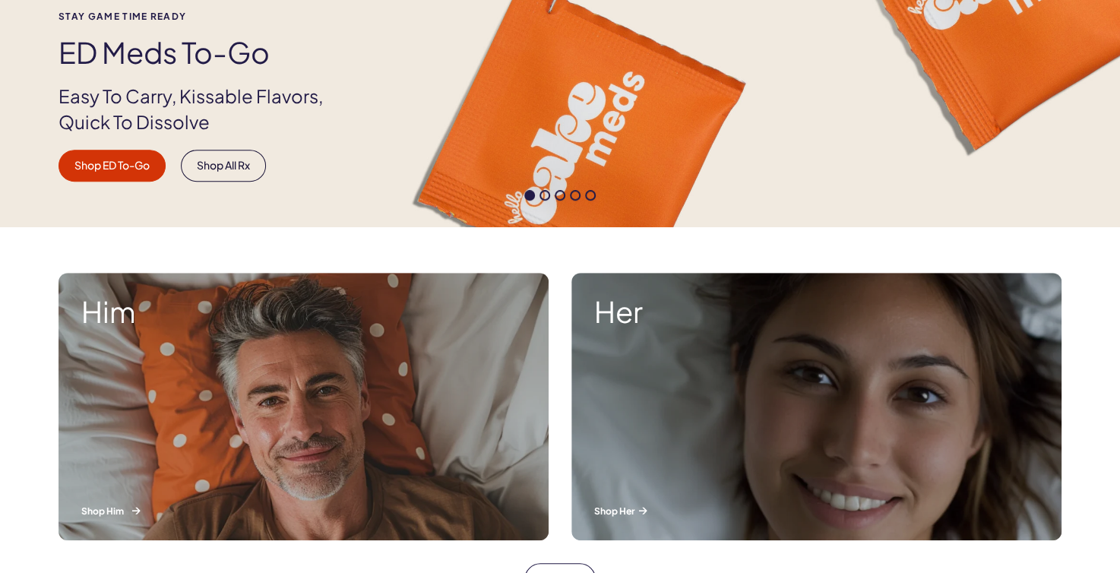
click at [452, 441] on div "Him Shop Him" at bounding box center [303, 406] width 490 height 267
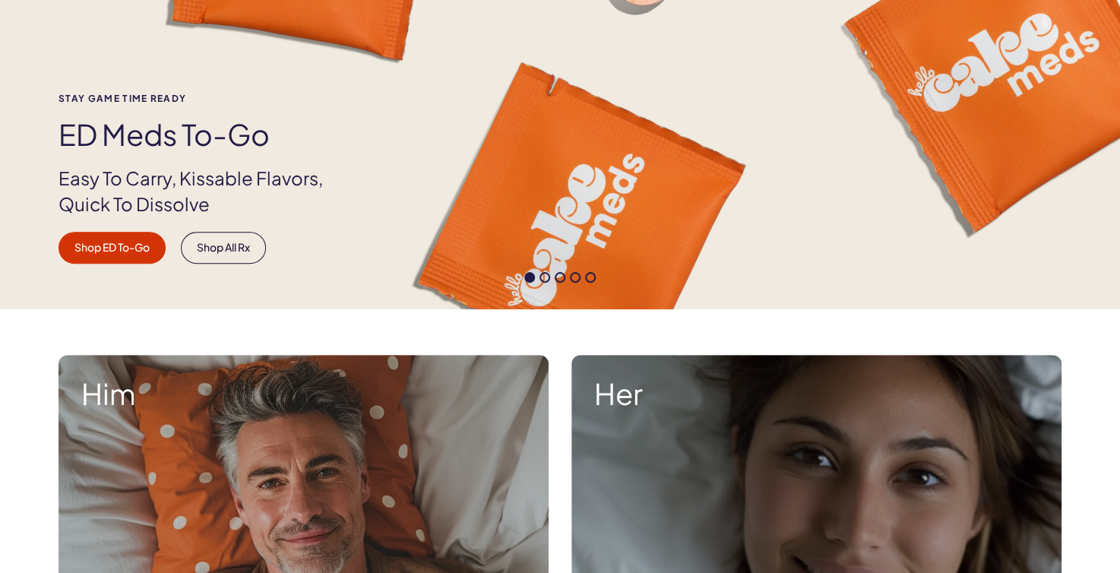
scroll to position [0, 0]
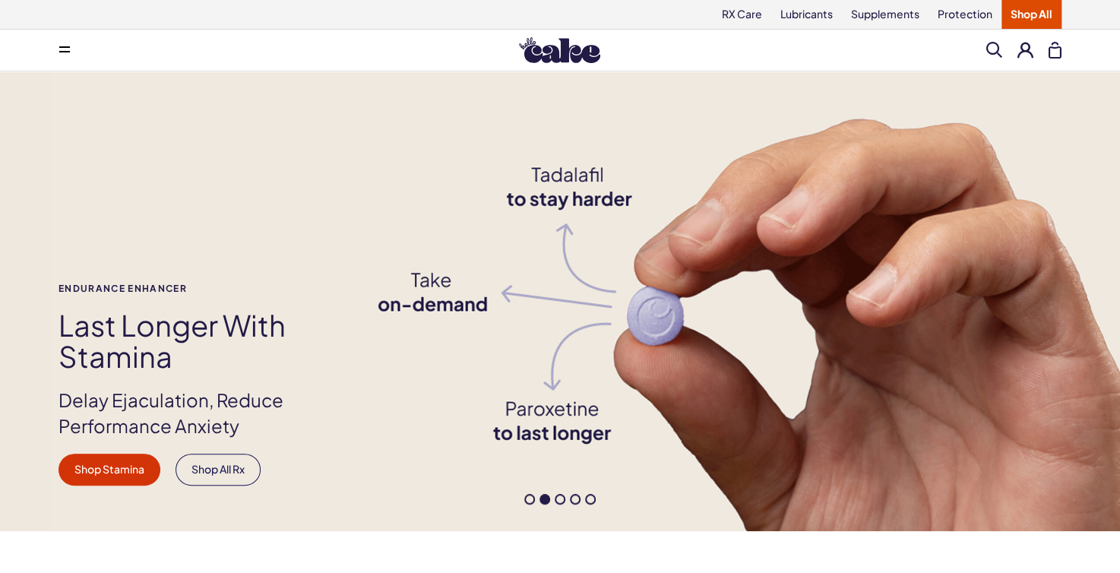
click at [555, 501] on span at bounding box center [560, 499] width 11 height 11
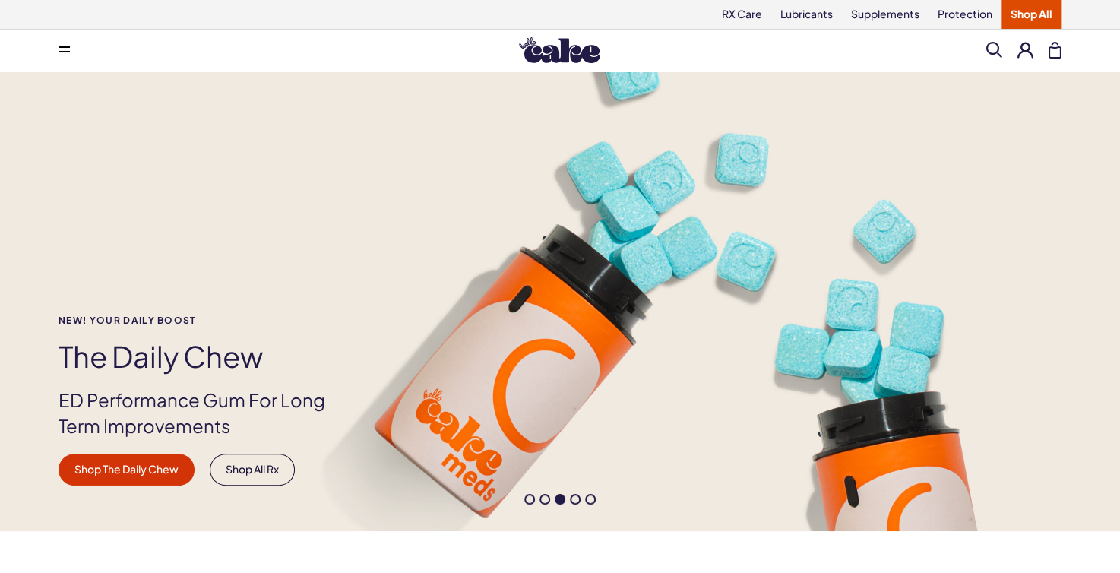
click at [574, 502] on span at bounding box center [575, 499] width 11 height 11
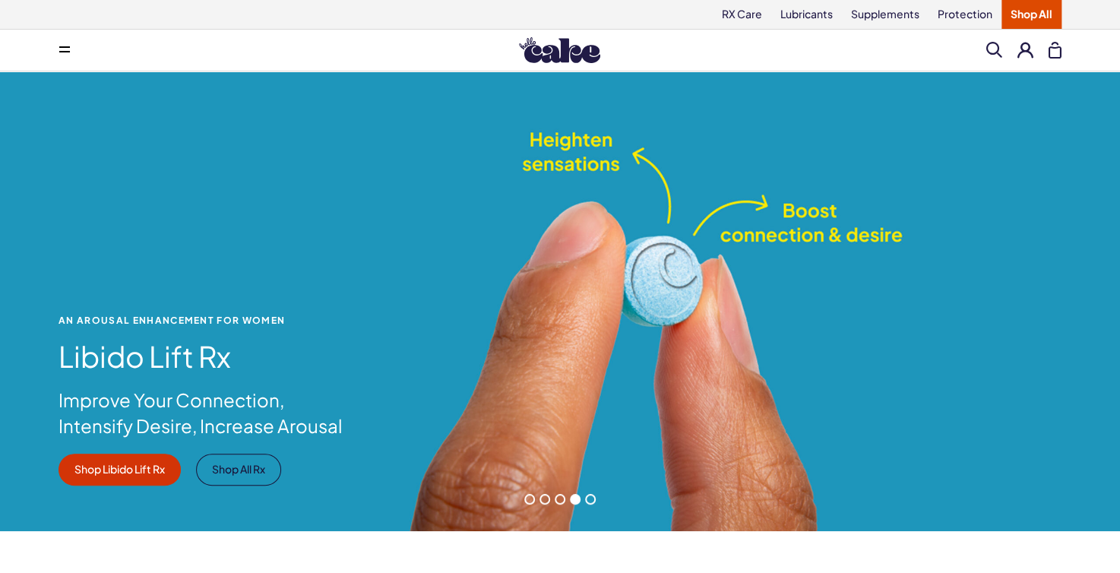
click at [589, 502] on span at bounding box center [590, 499] width 11 height 11
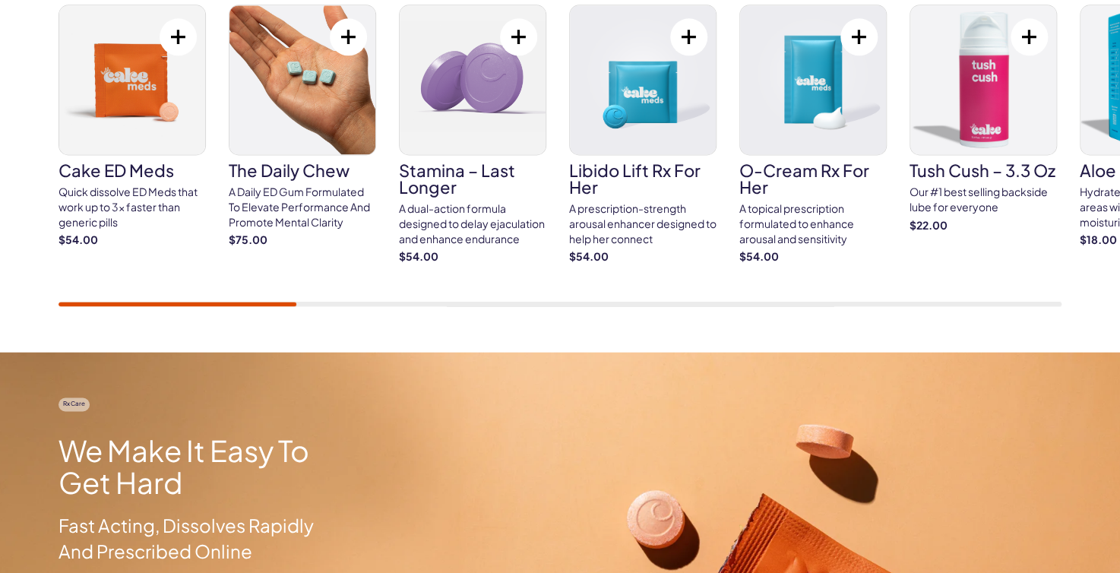
scroll to position [988, 0]
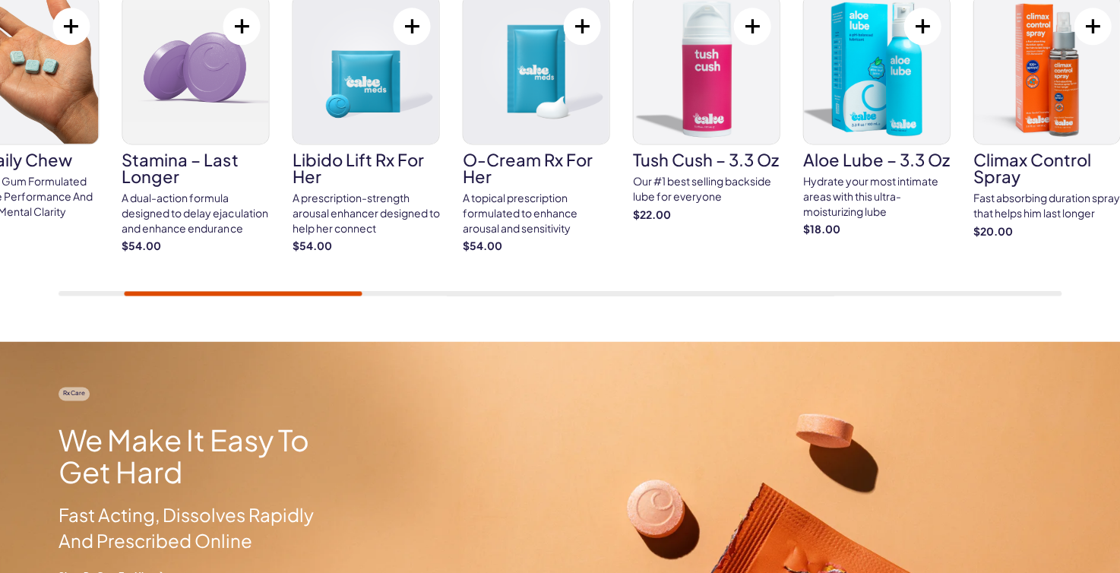
click at [336, 285] on div "Cake ED Meds Quick dissolve ED Meds that work up to 3x faster than generic pill…" at bounding box center [559, 145] width 1003 height 302
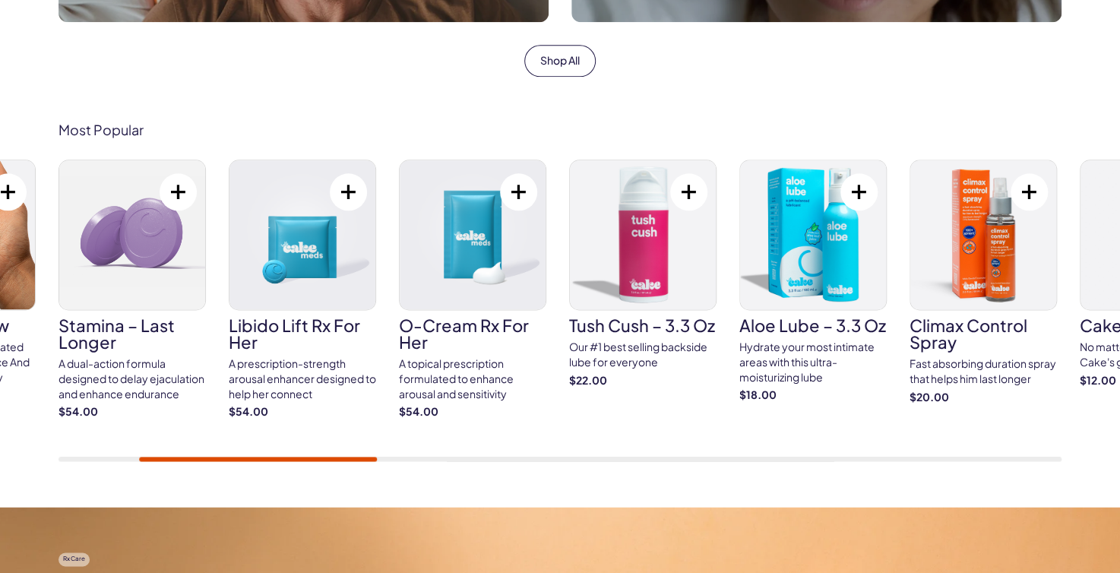
scroll to position [836, 0]
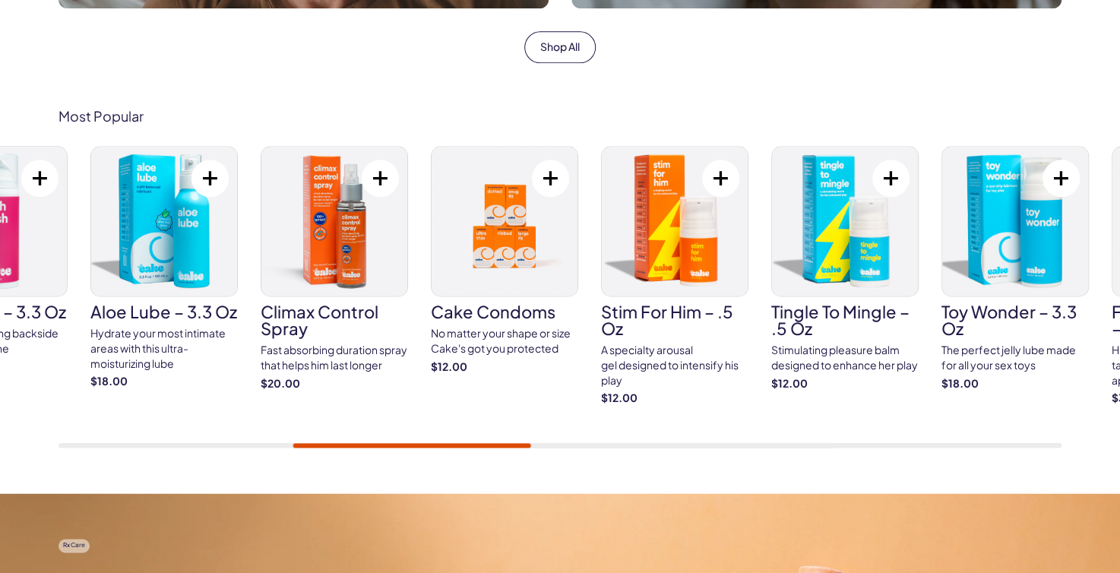
click at [501, 438] on div "Cake ED Meds Quick dissolve ED Meds that work up to 3x faster than generic pill…" at bounding box center [559, 297] width 1003 height 302
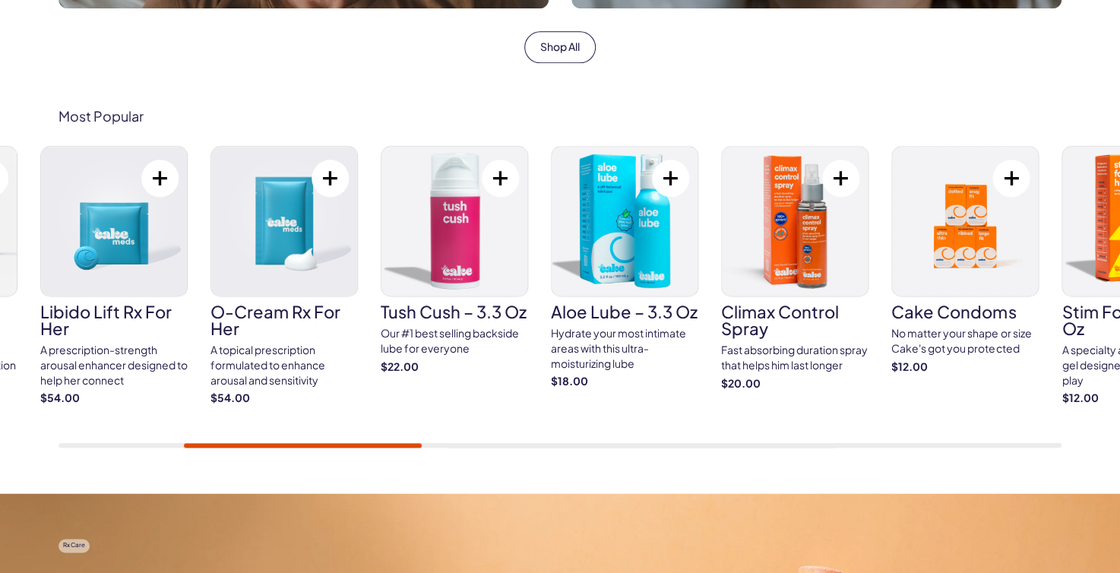
click at [356, 439] on div "Cake ED Meds Quick dissolve ED Meds that work up to 3x faster than generic pill…" at bounding box center [559, 297] width 1003 height 302
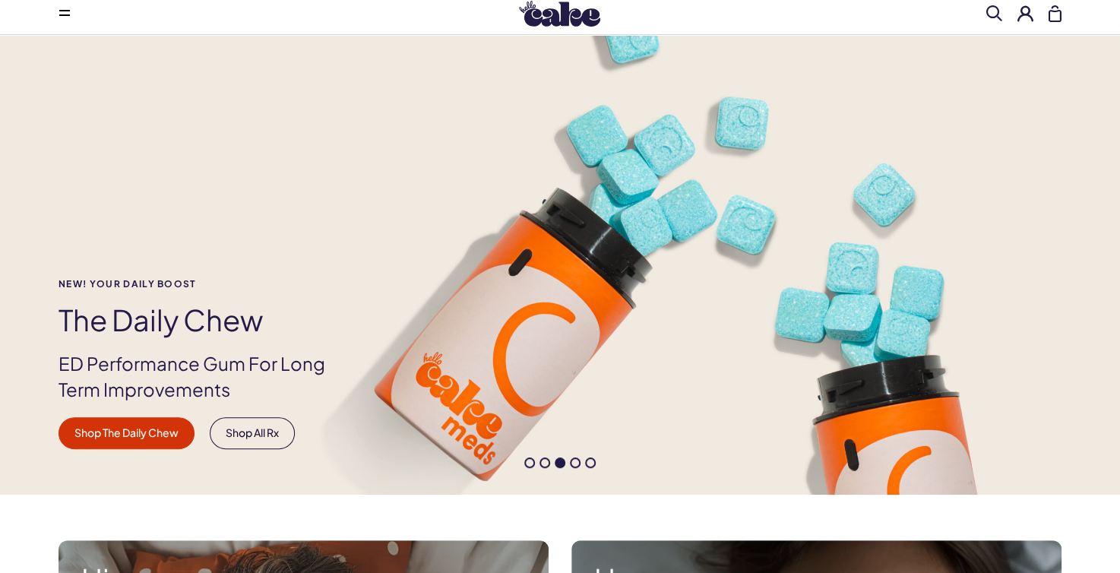
scroll to position [0, 0]
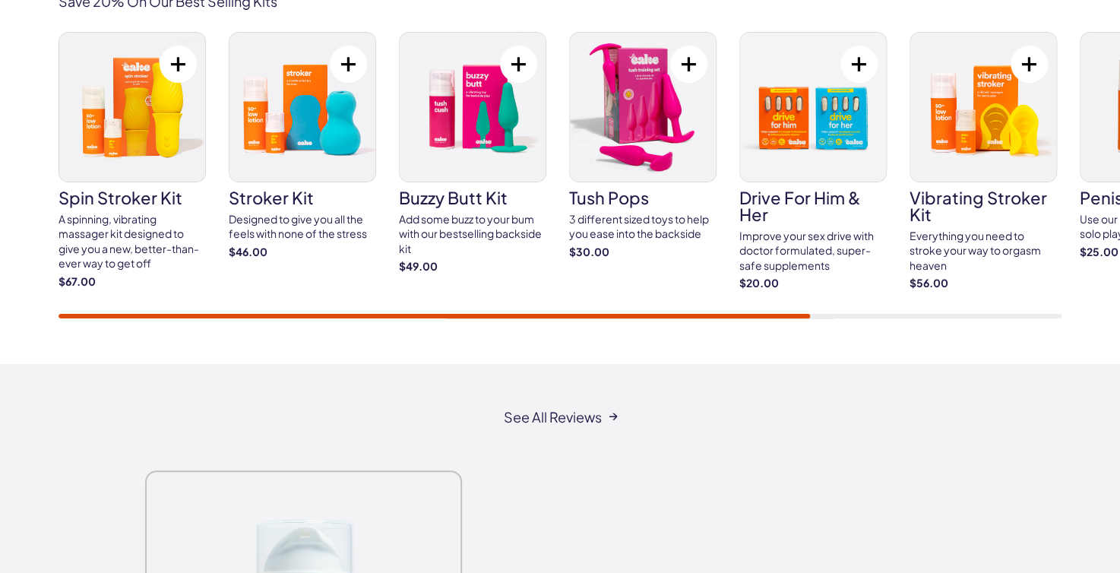
scroll to position [2735, 0]
click at [572, 335] on div "Save 20% On Our Best Selling Kits spin stroker kit A spinning, vibrating massag…" at bounding box center [560, 156] width 1120 height 416
drag, startPoint x: 675, startPoint y: 310, endPoint x: 689, endPoint y: 314, distance: 14.4
click at [689, 314] on div "spin stroker kit A spinning, vibrating massager kit designed to give you a new,…" at bounding box center [559, 174] width 1003 height 286
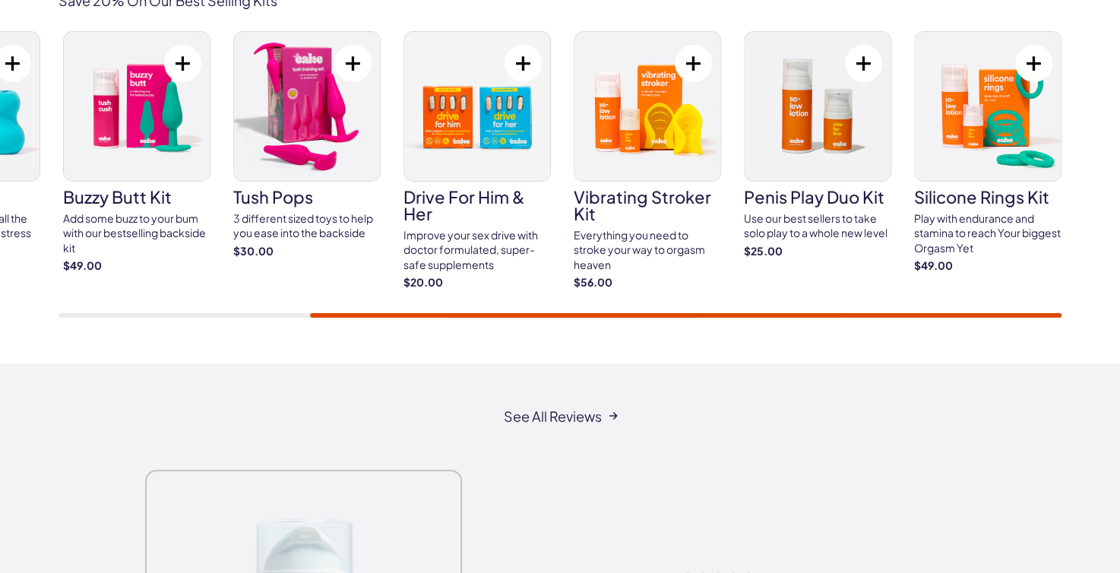
click at [969, 306] on div "spin stroker kit A spinning, vibrating massager kit designed to give you a new,…" at bounding box center [559, 174] width 1003 height 286
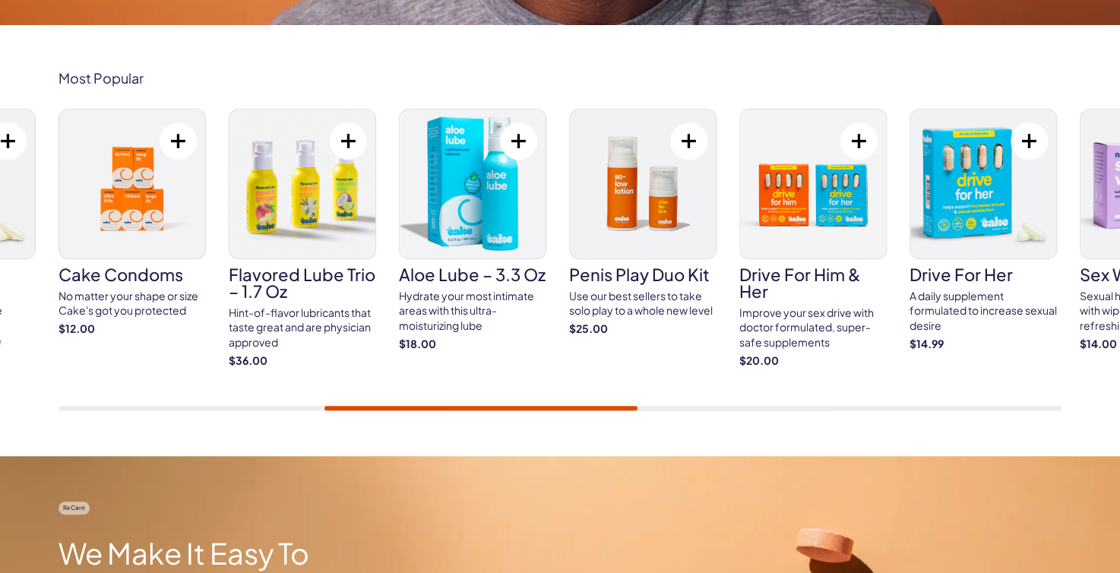
scroll to position [532, 0]
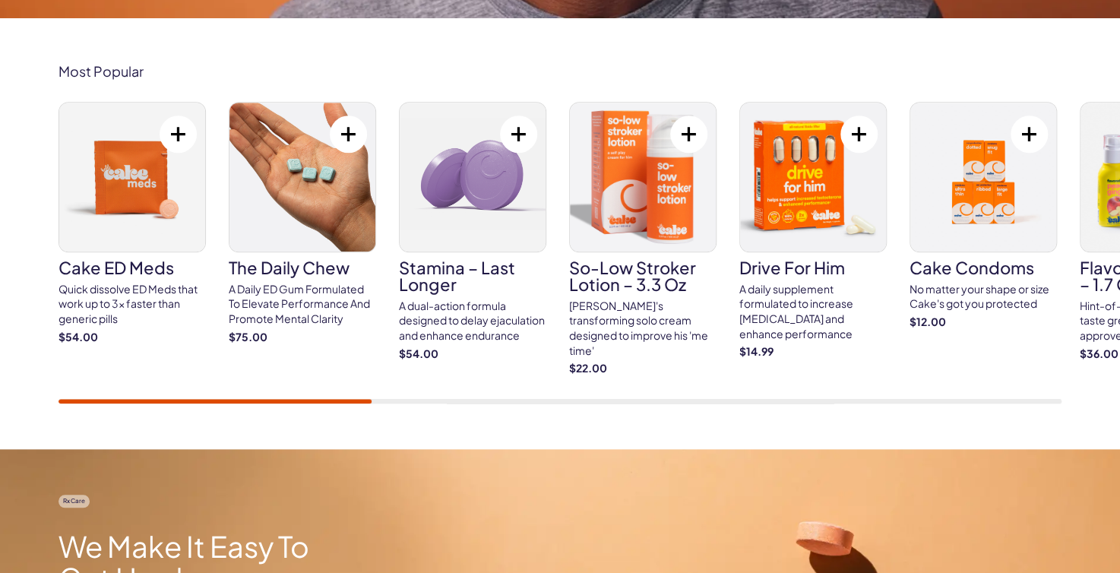
click at [163, 328] on div "Cake ED Meds Quick dissolve ED Meds that work up to 3x faster than generic pill…" at bounding box center [559, 253] width 1003 height 302
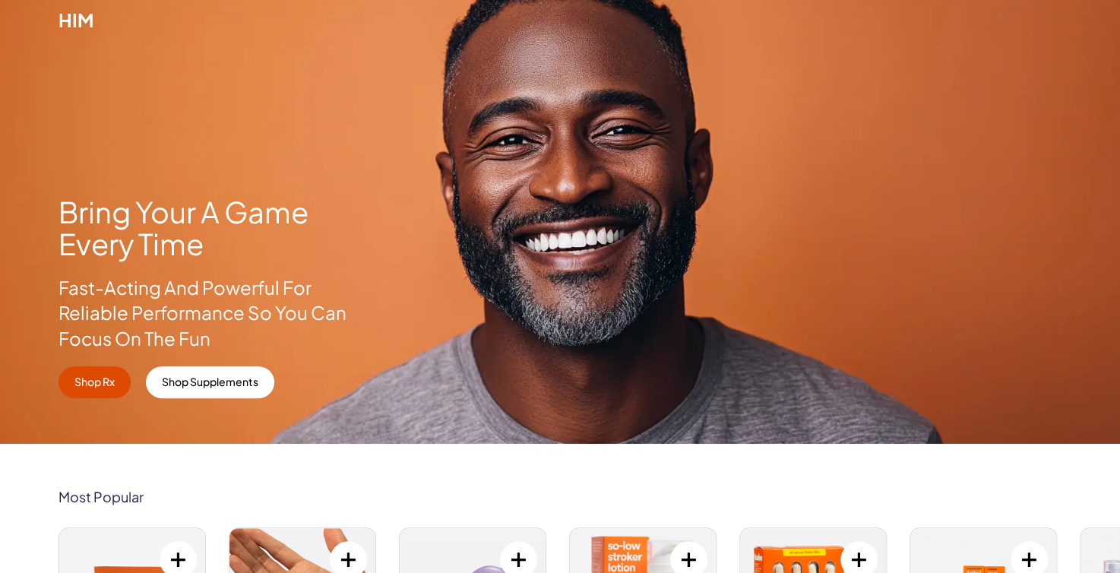
scroll to position [0, 0]
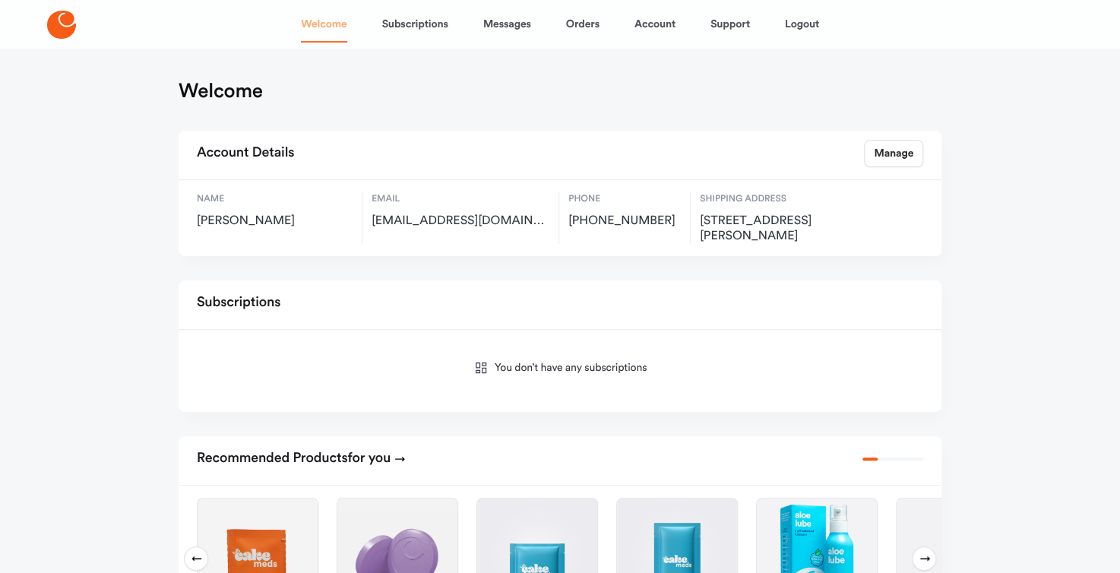
click at [310, 14] on link "Welcome" at bounding box center [324, 24] width 46 height 36
